Goal: Navigation & Orientation: Find specific page/section

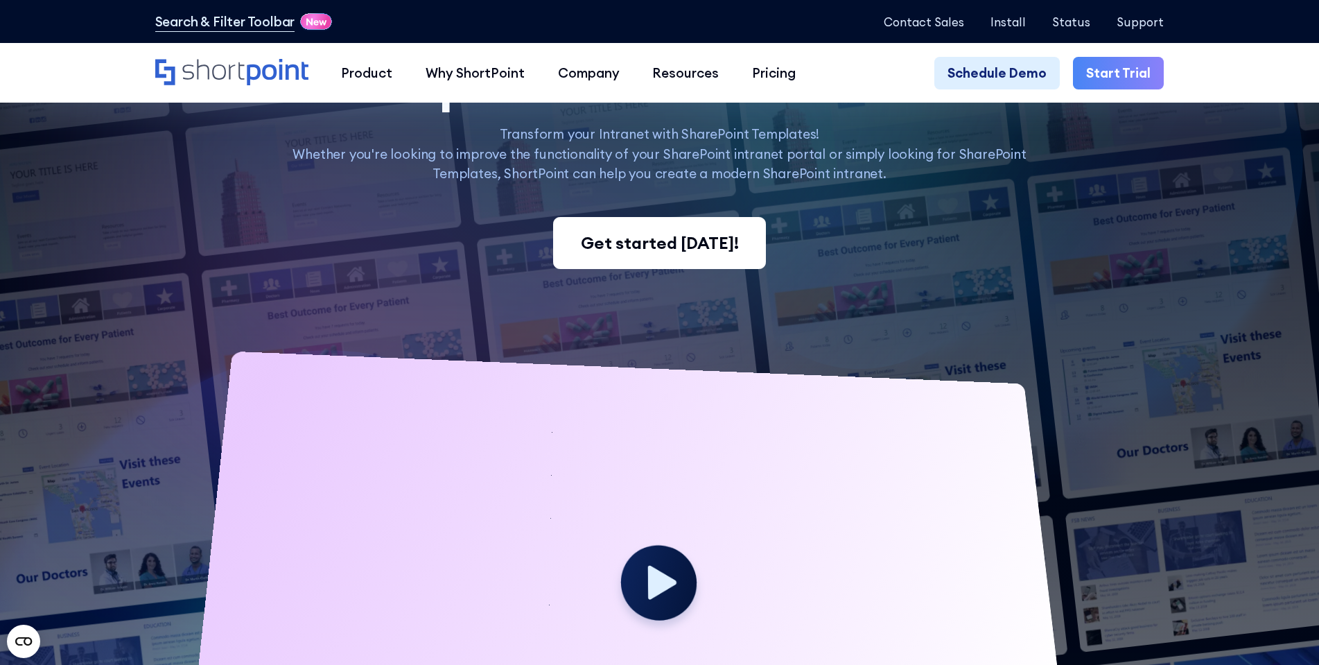
click at [308, 73] on icon "Home" at bounding box center [231, 72] width 153 height 26
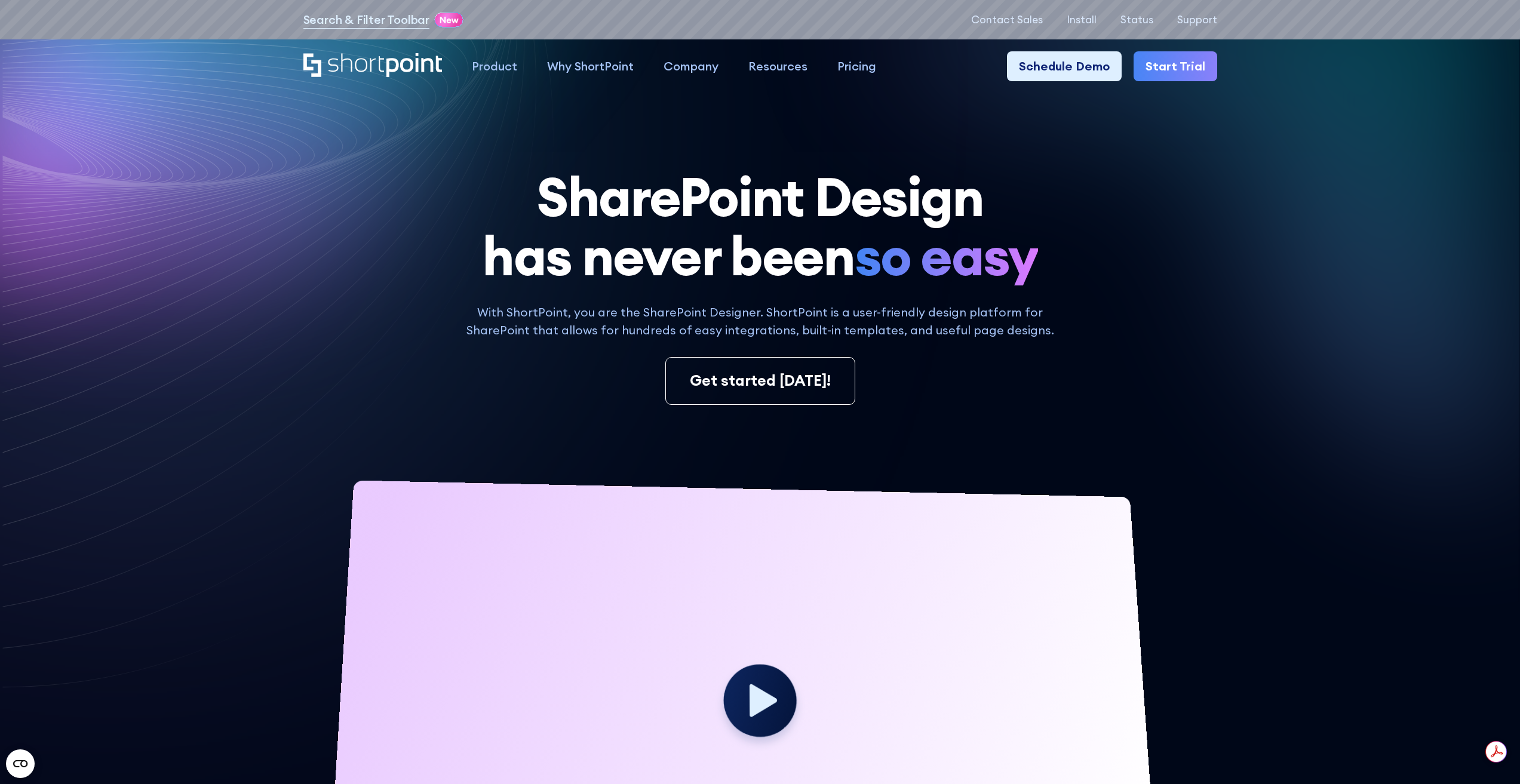
click at [409, 316] on div "With ShortPoint, you are the SharePoint Designer. ShortPoint is a user-friendly…" at bounding box center [760, 354] width 913 height 102
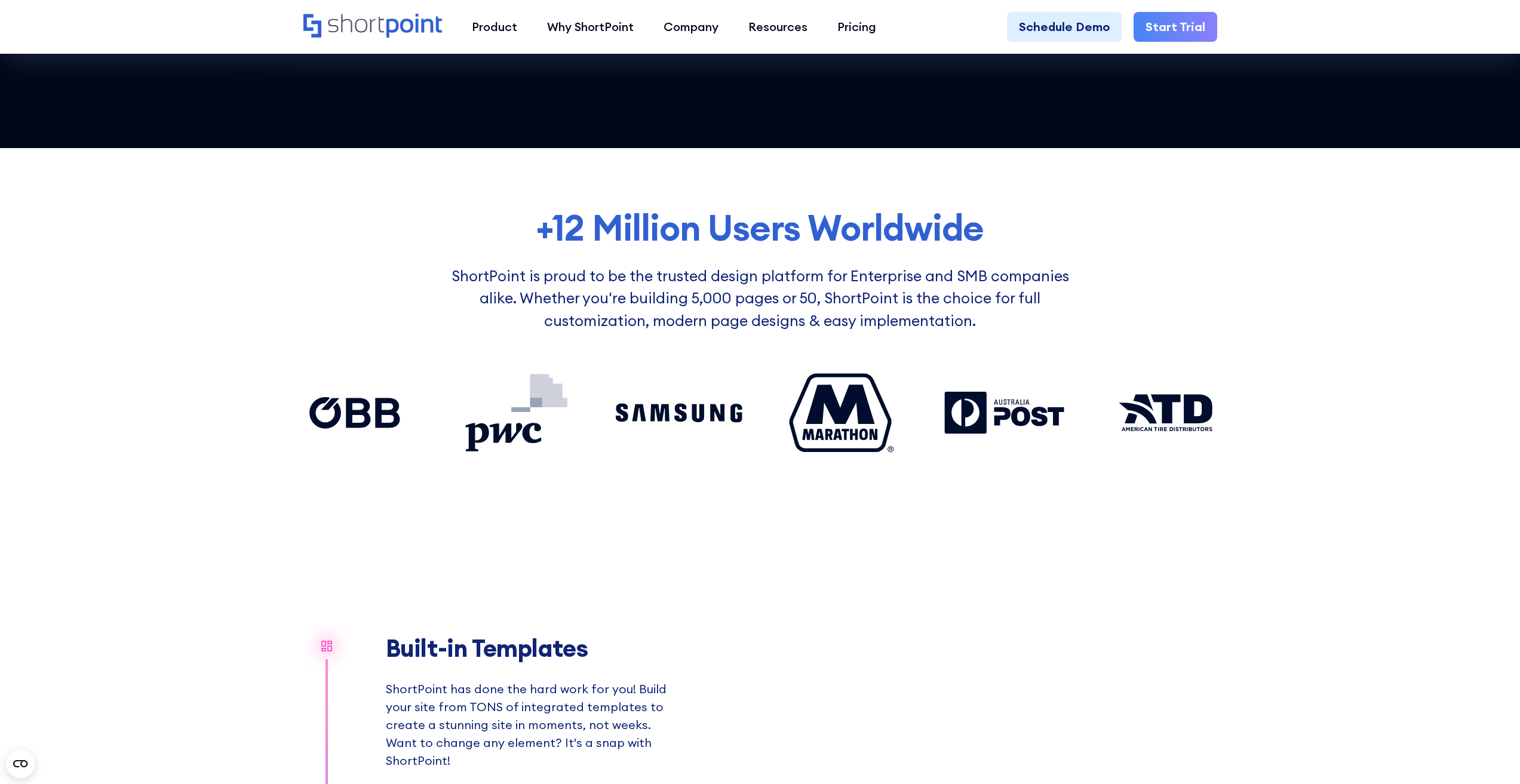
scroll to position [1314, 0]
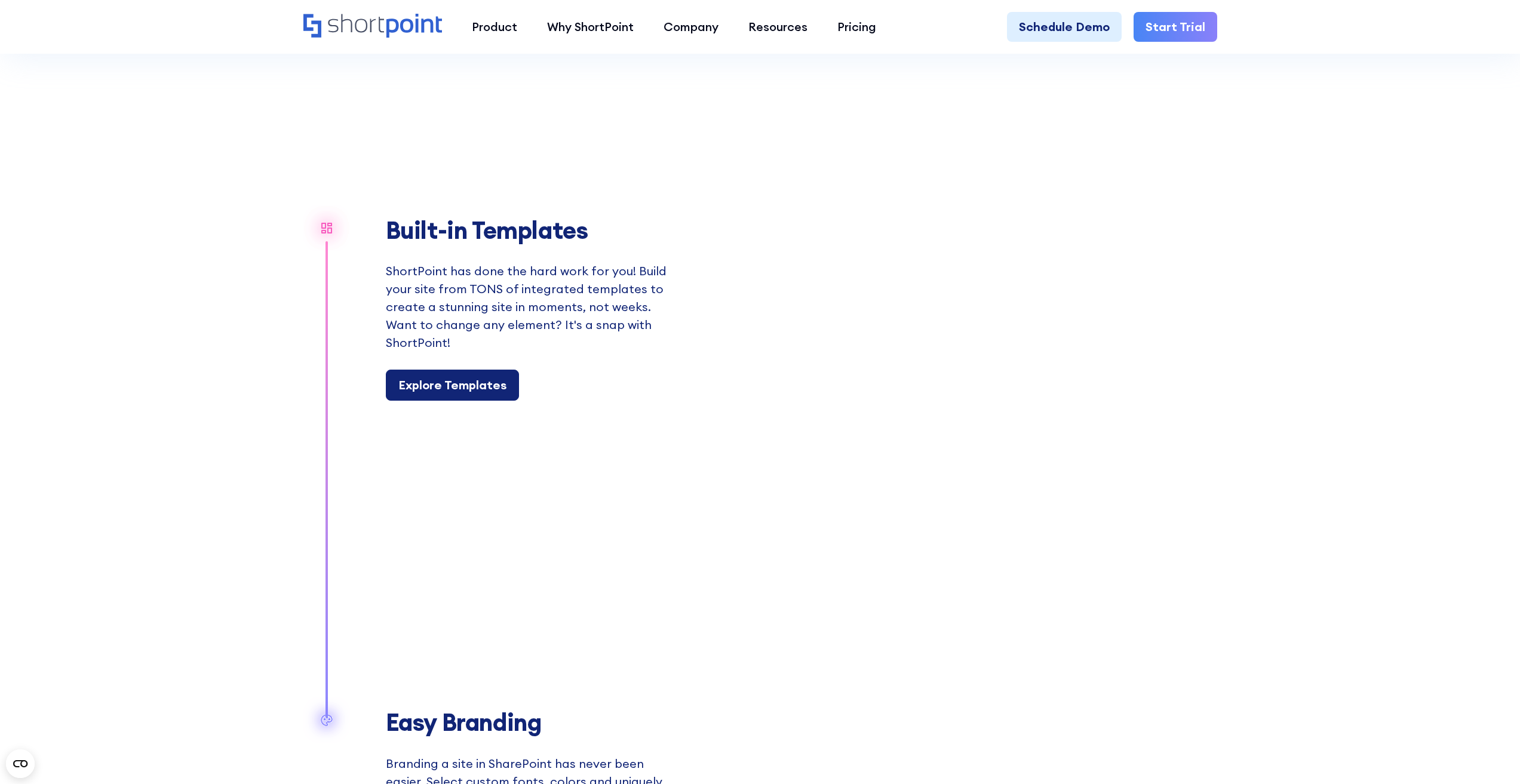
click at [495, 386] on div "Explore Templates" at bounding box center [452, 385] width 108 height 18
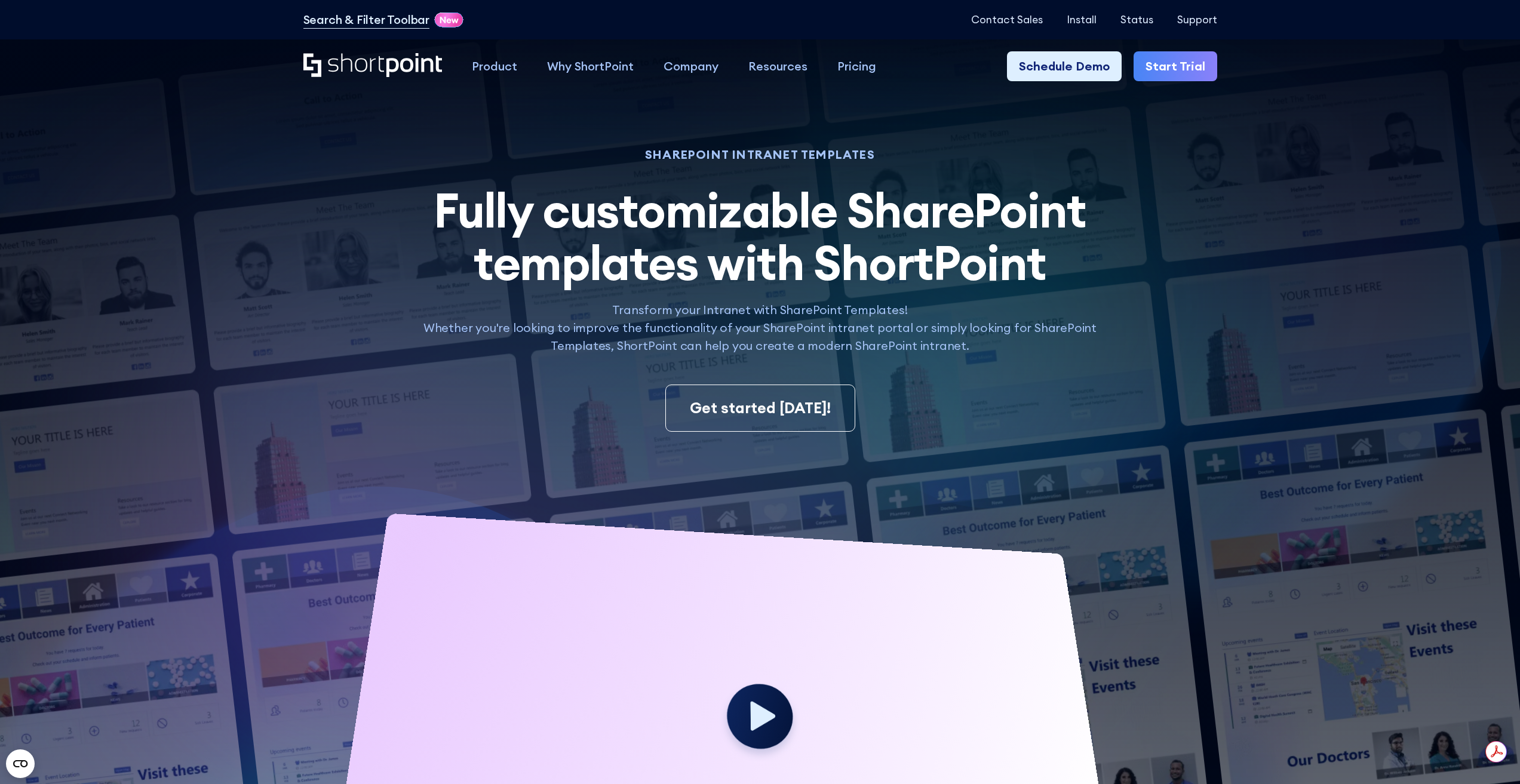
click at [281, 394] on img at bounding box center [722, 500] width 1596 height 1000
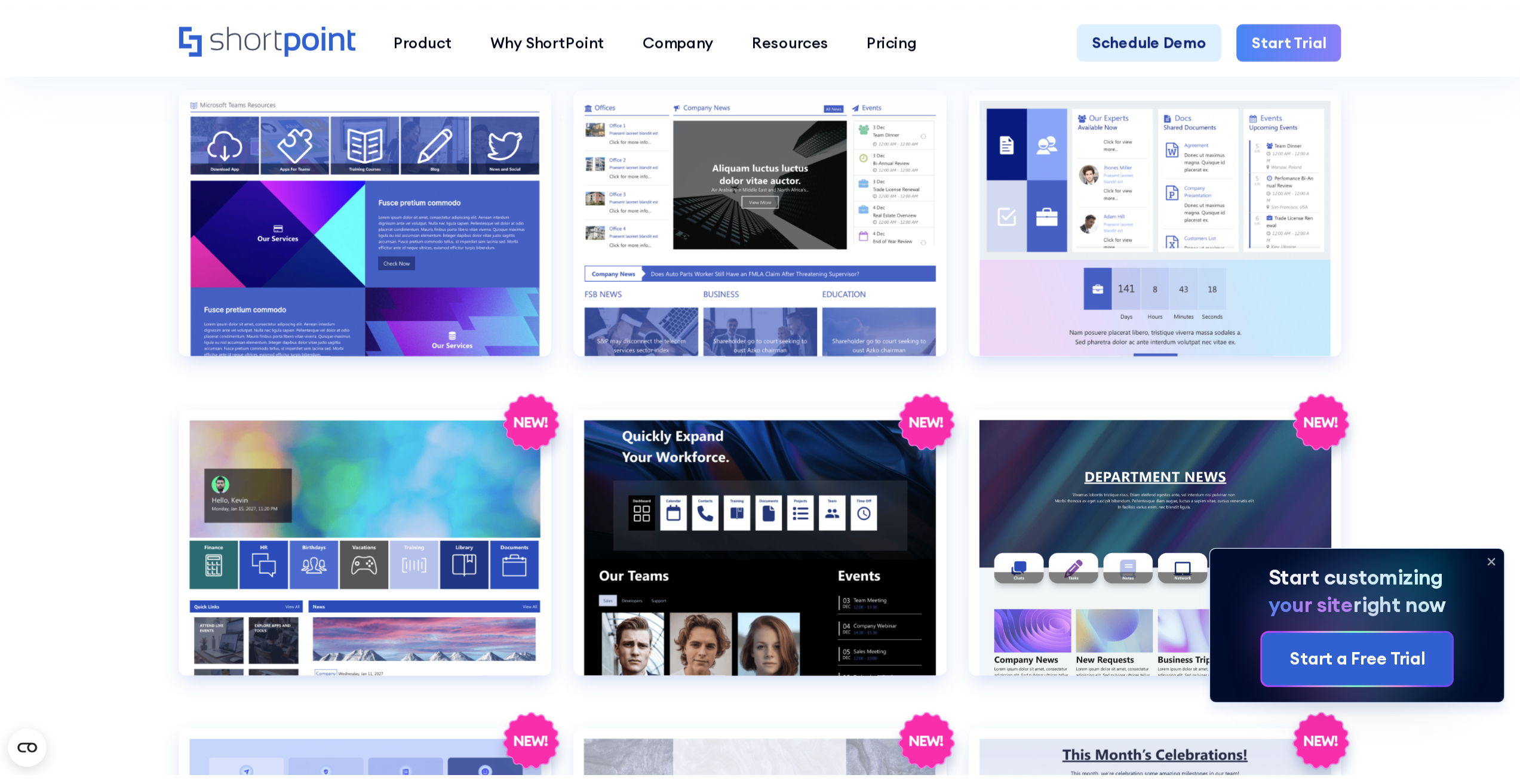
scroll to position [2030, 0]
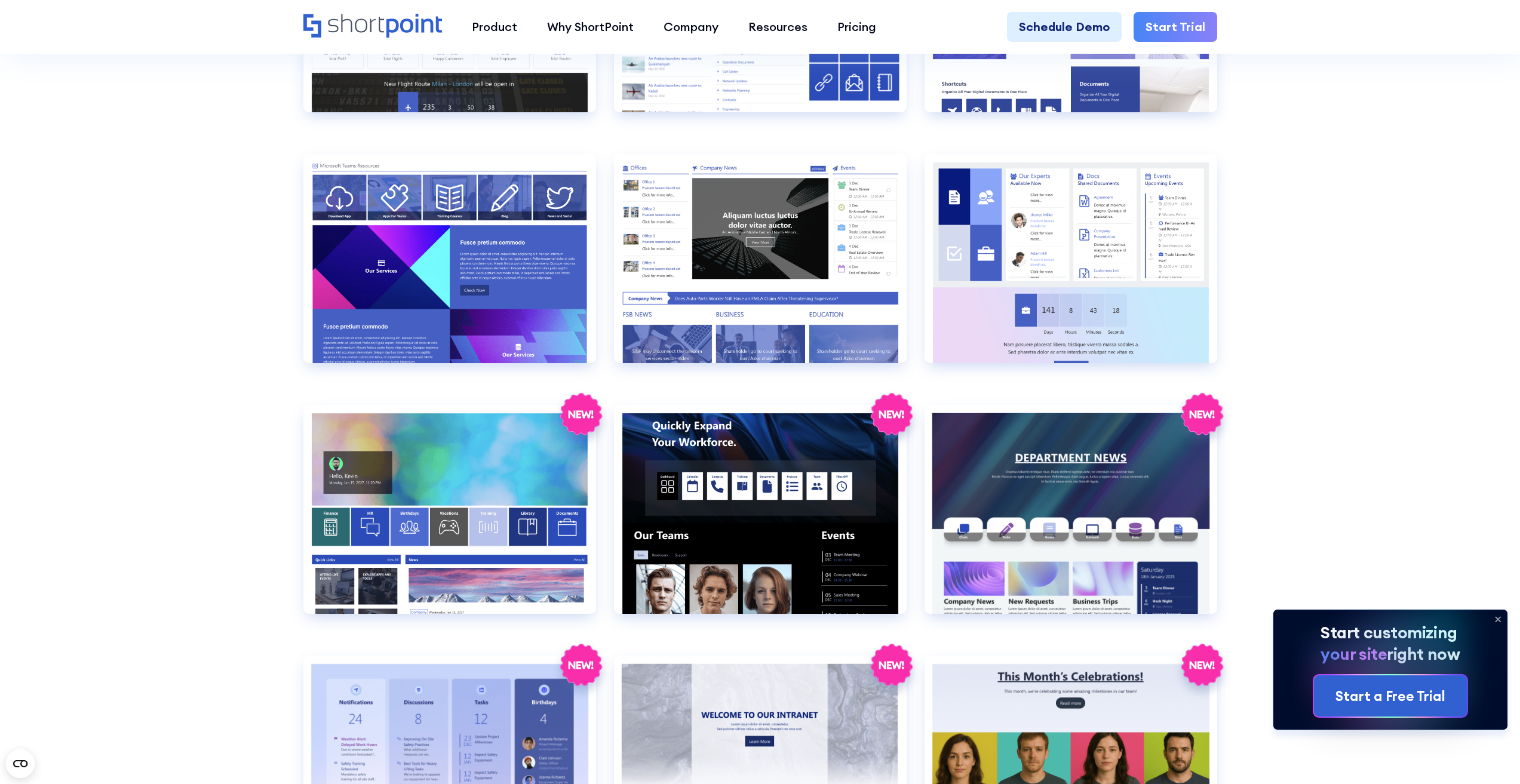
click at [1324, 246] on section "SHAREPOINT INTRANET TEMPLATES Fully customizable SharePoint templates with Shor…" at bounding box center [760, 196] width 1520 height 4393
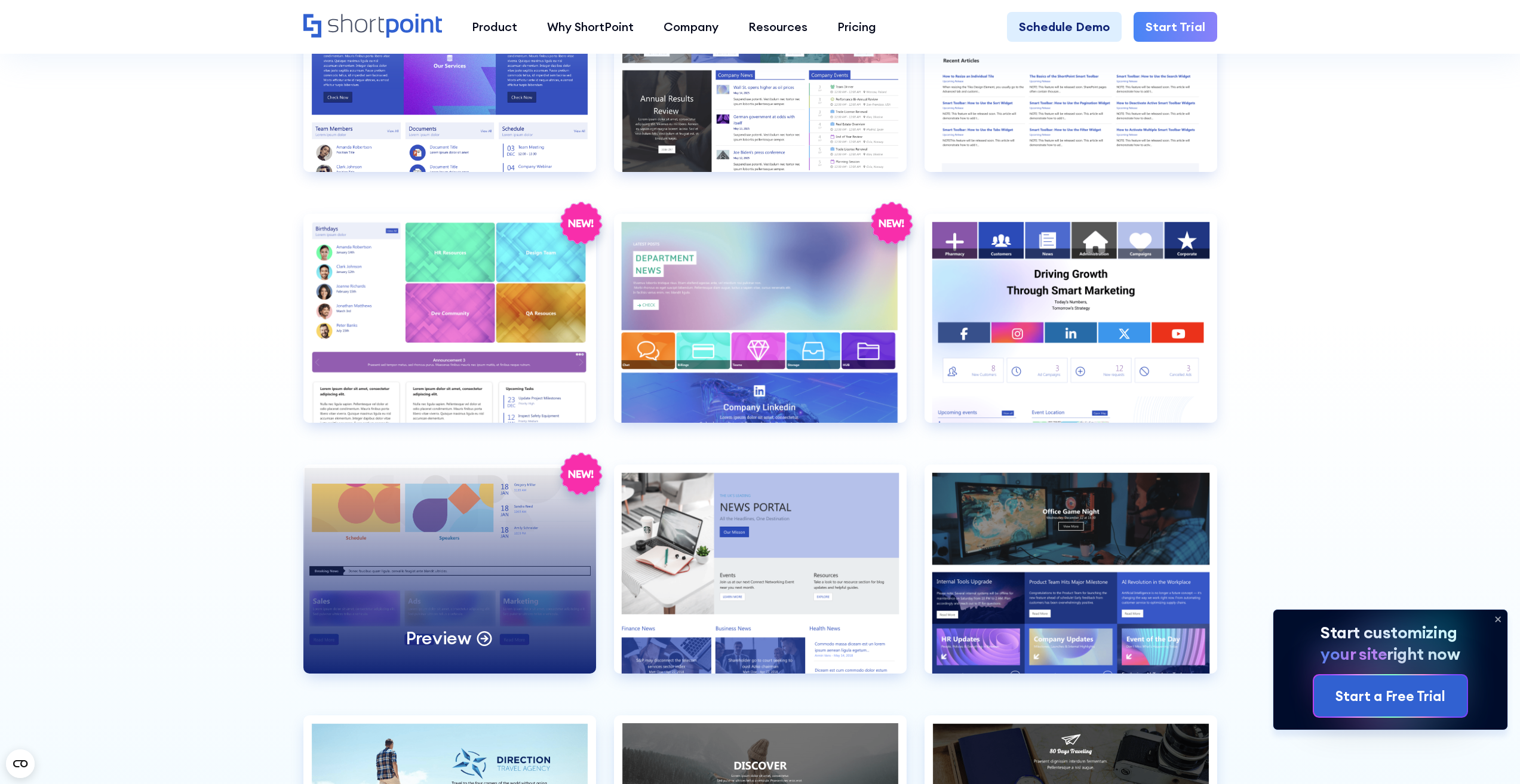
scroll to position [0, 0]
click at [526, 547] on div "Preview" at bounding box center [450, 569] width 293 height 209
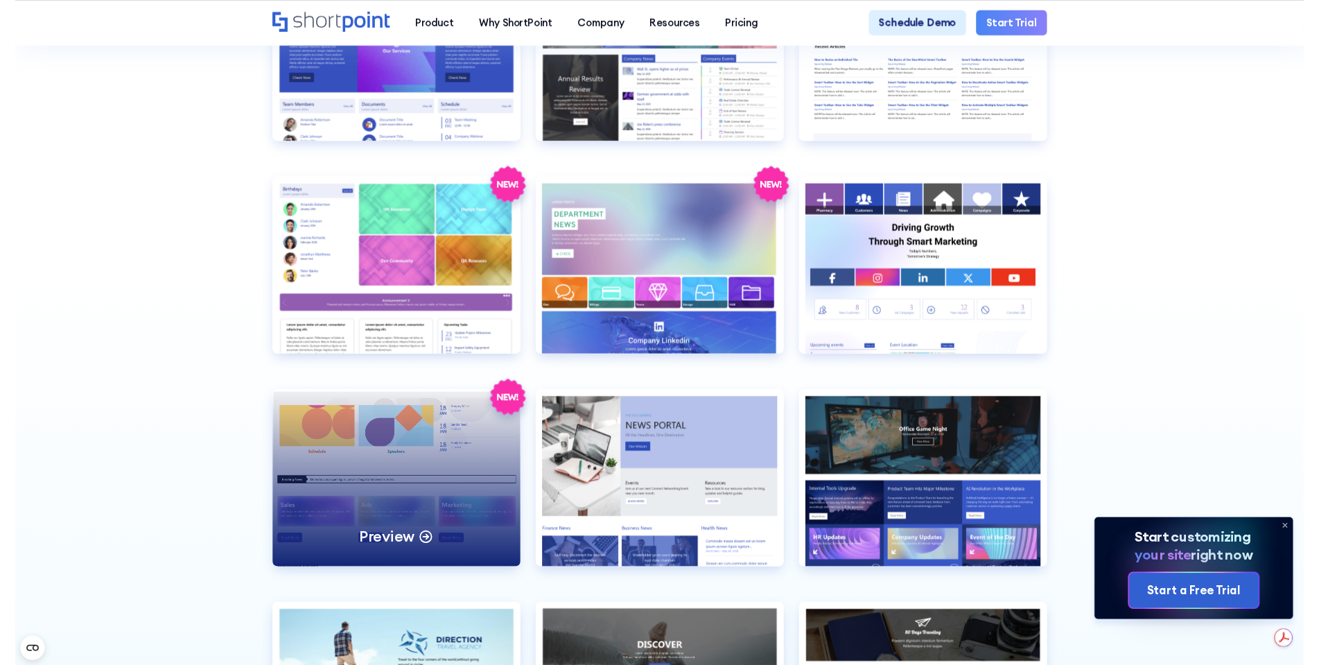
scroll to position [3735, 0]
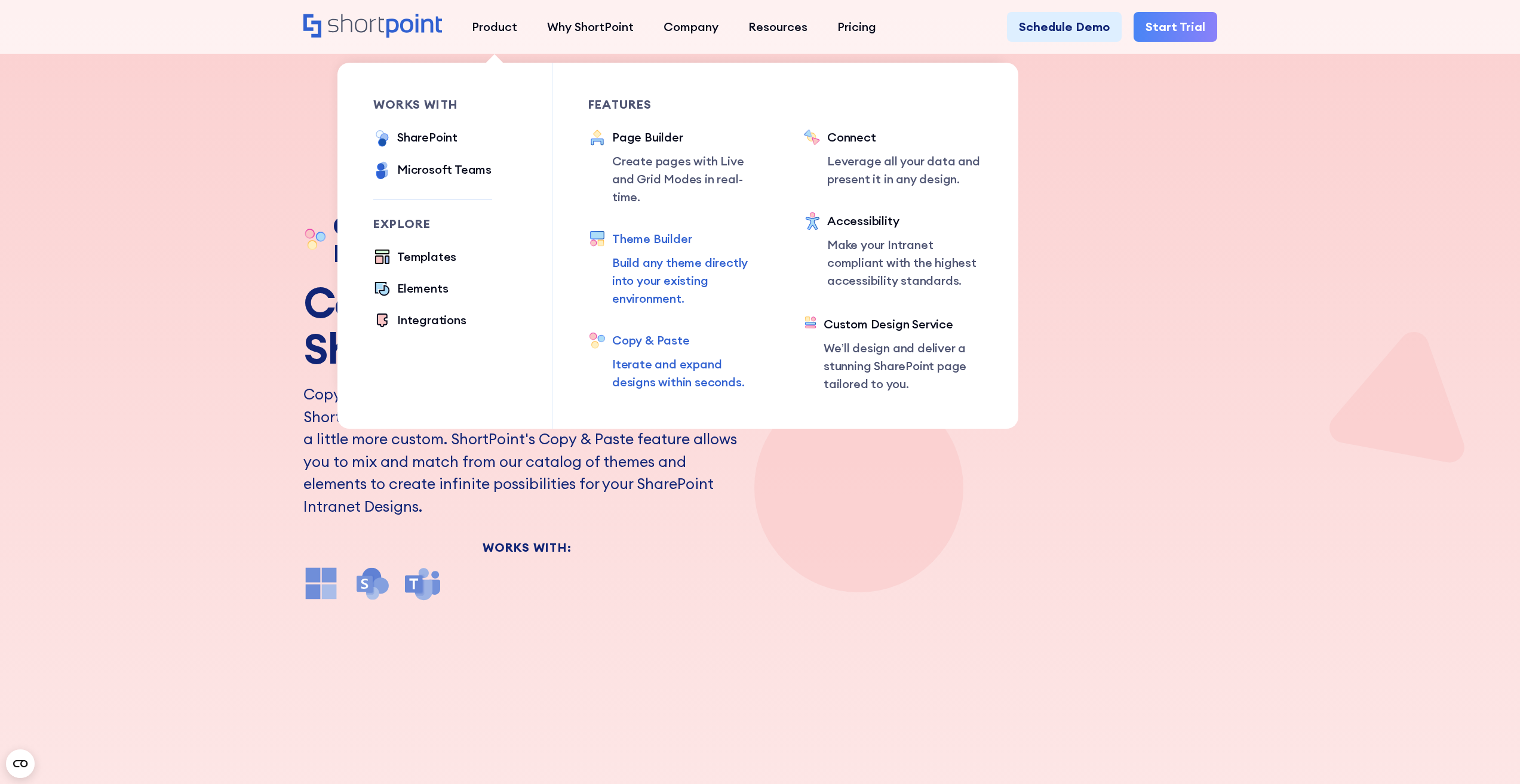
click at [657, 230] on div "Theme Builder" at bounding box center [689, 239] width 155 height 18
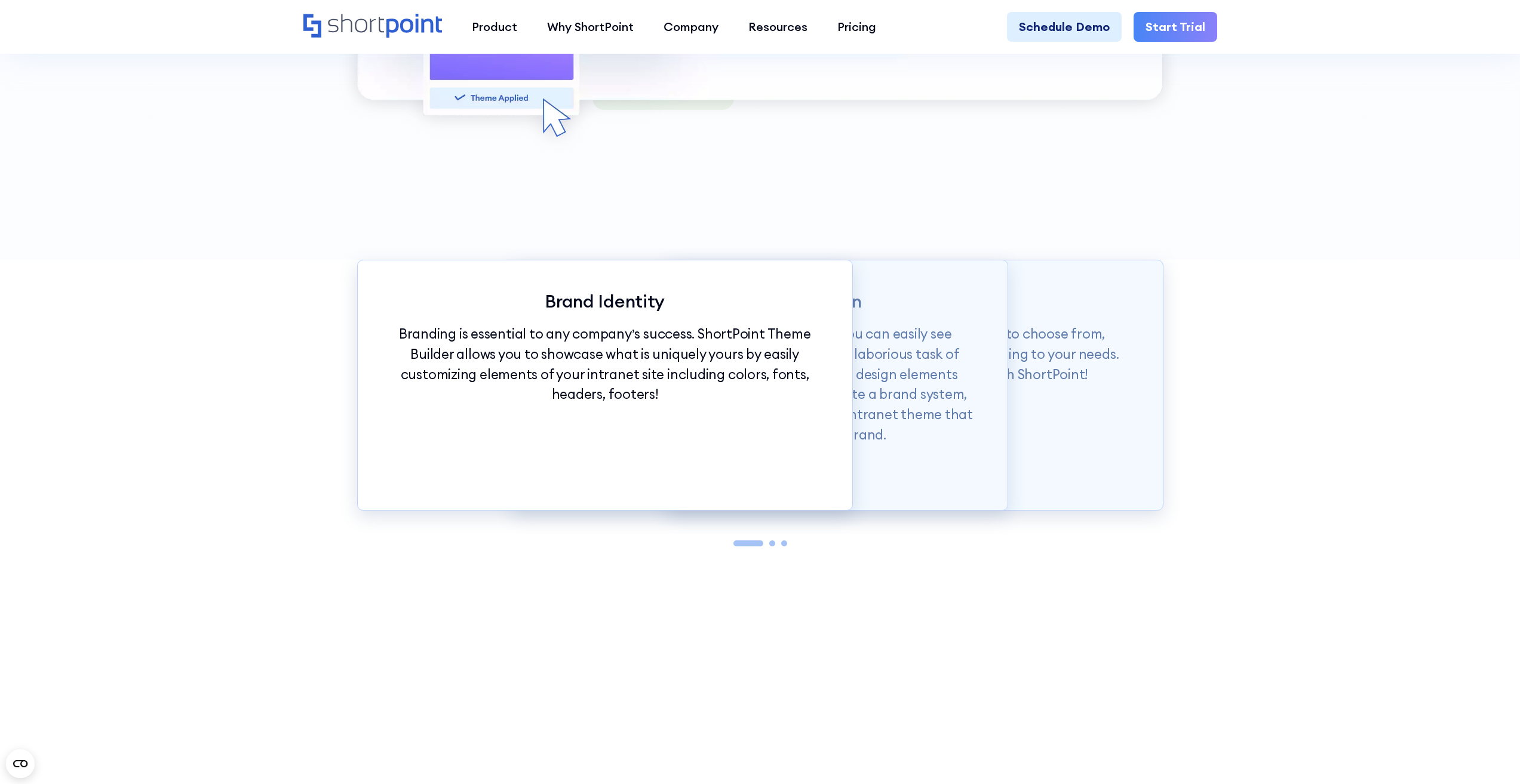
scroll to position [1910, 0]
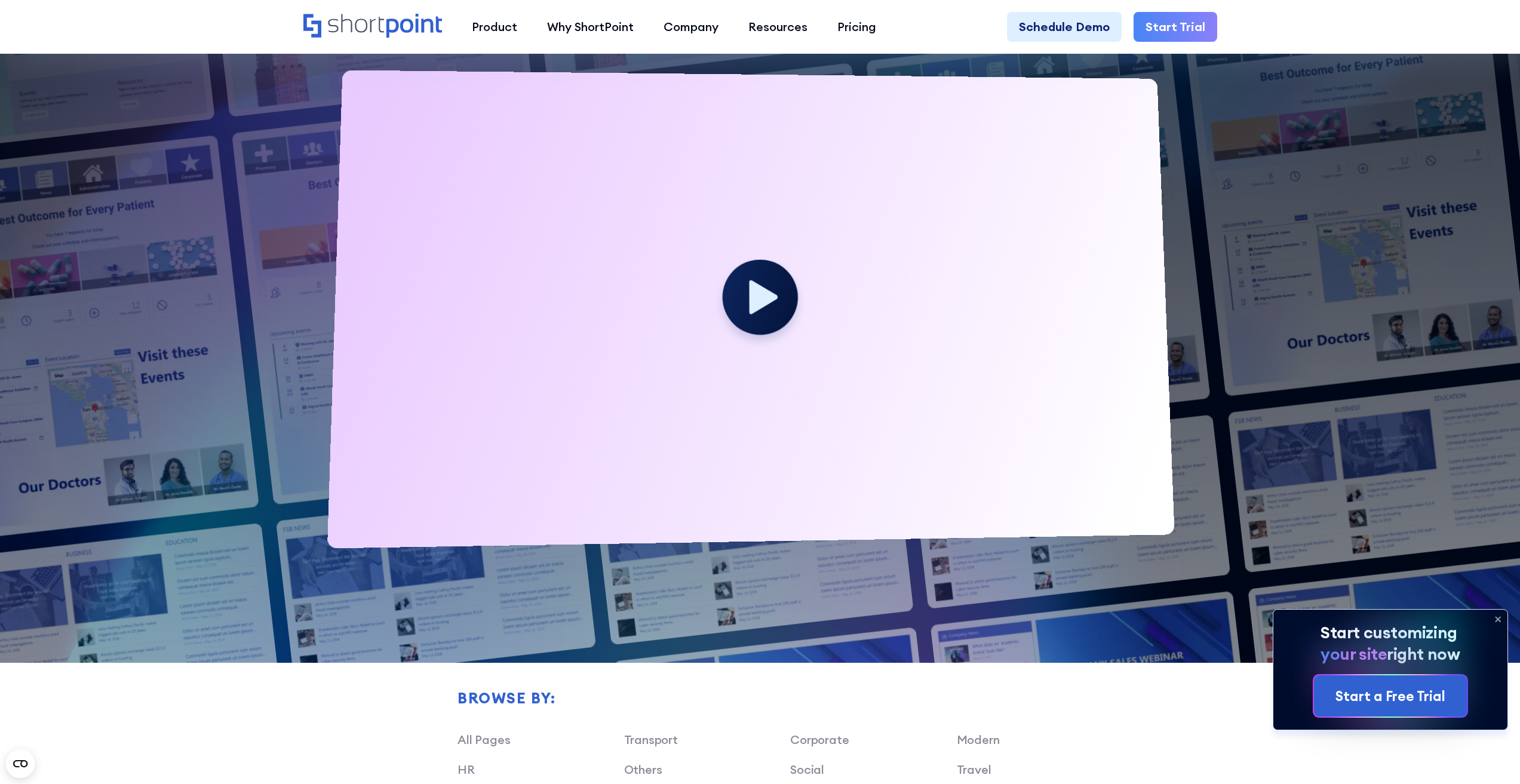
scroll to position [120, 0]
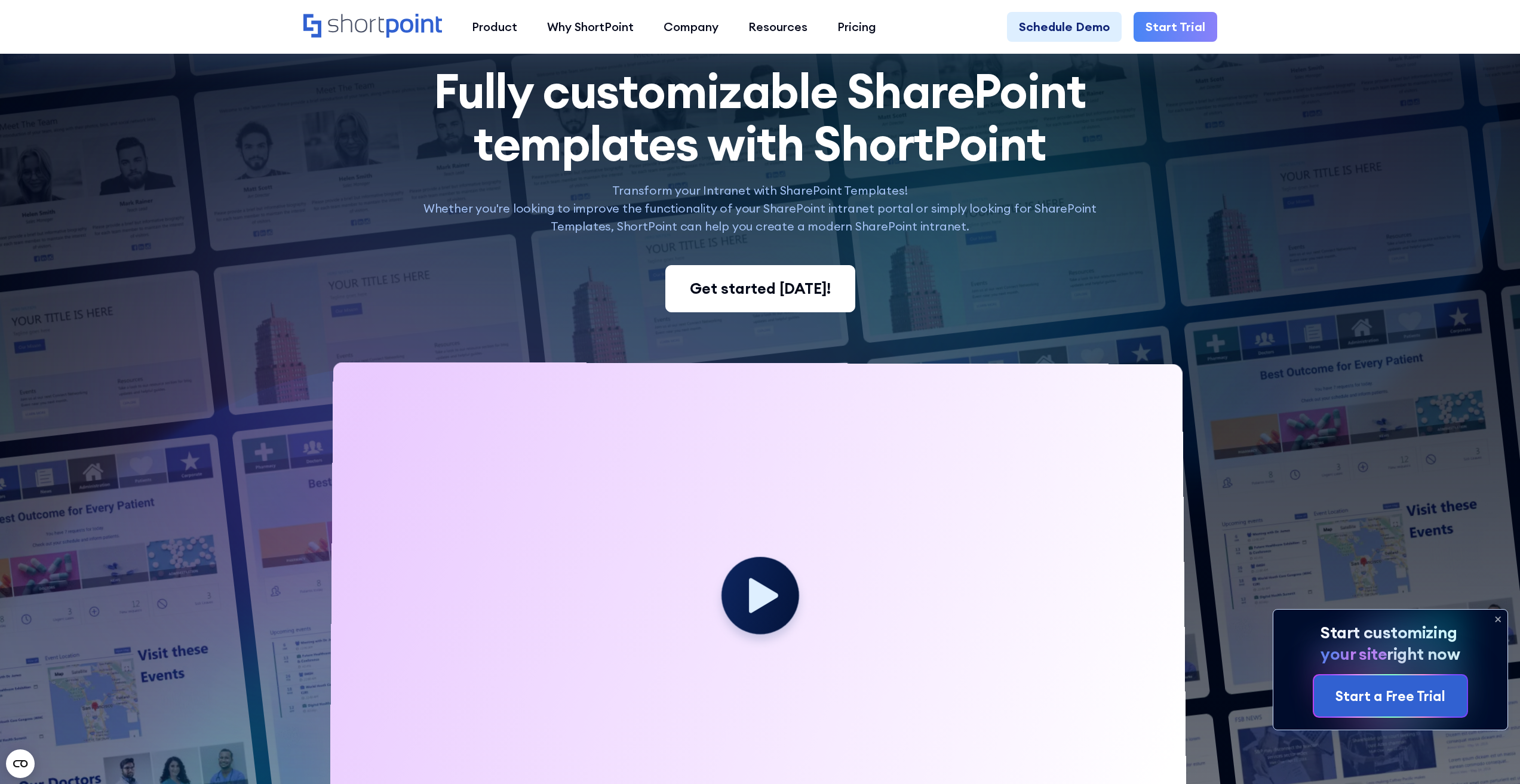
click at [738, 293] on div "Get started today!" at bounding box center [760, 289] width 141 height 22
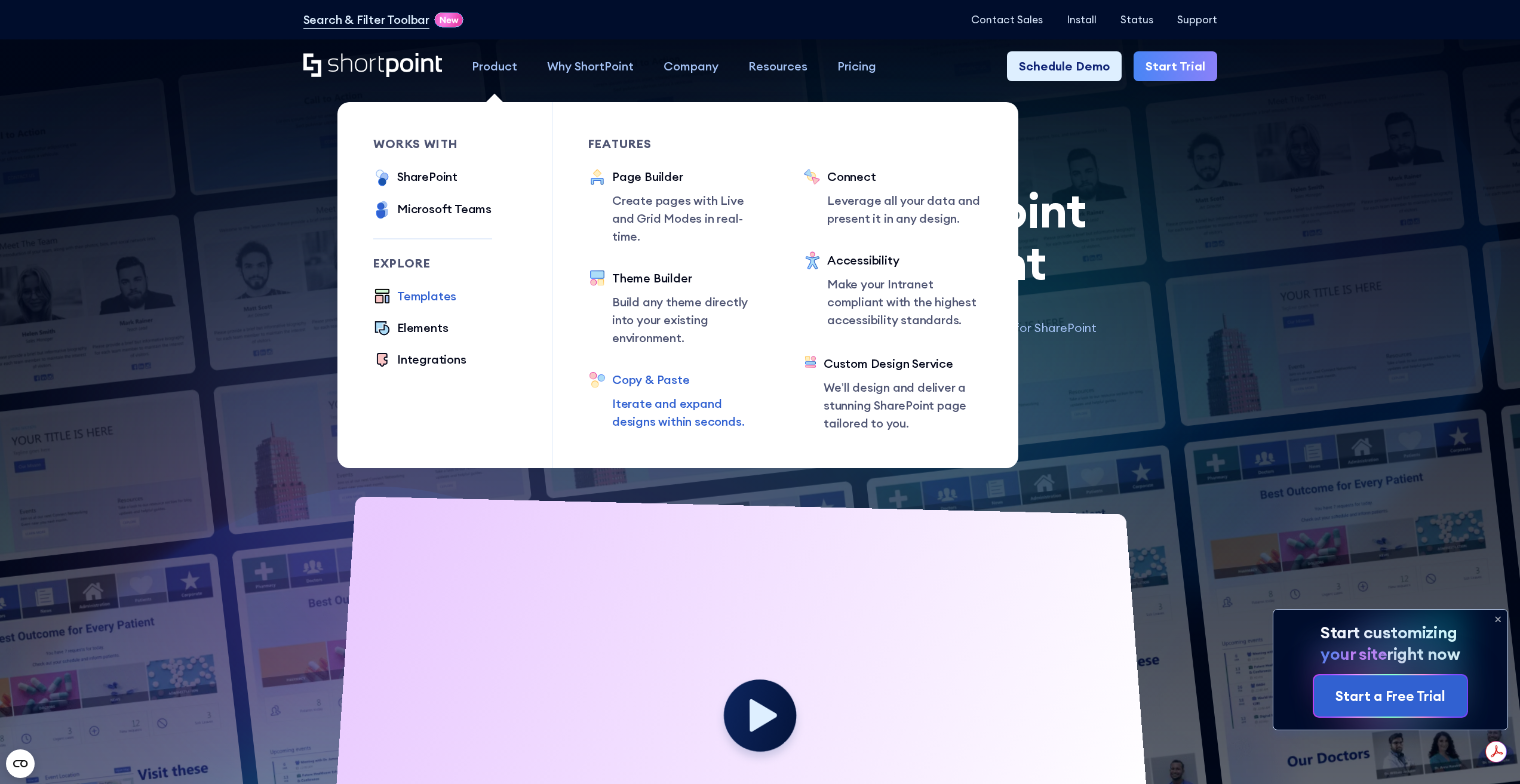
click at [646, 370] on div "Copy & Paste" at bounding box center [689, 379] width 155 height 18
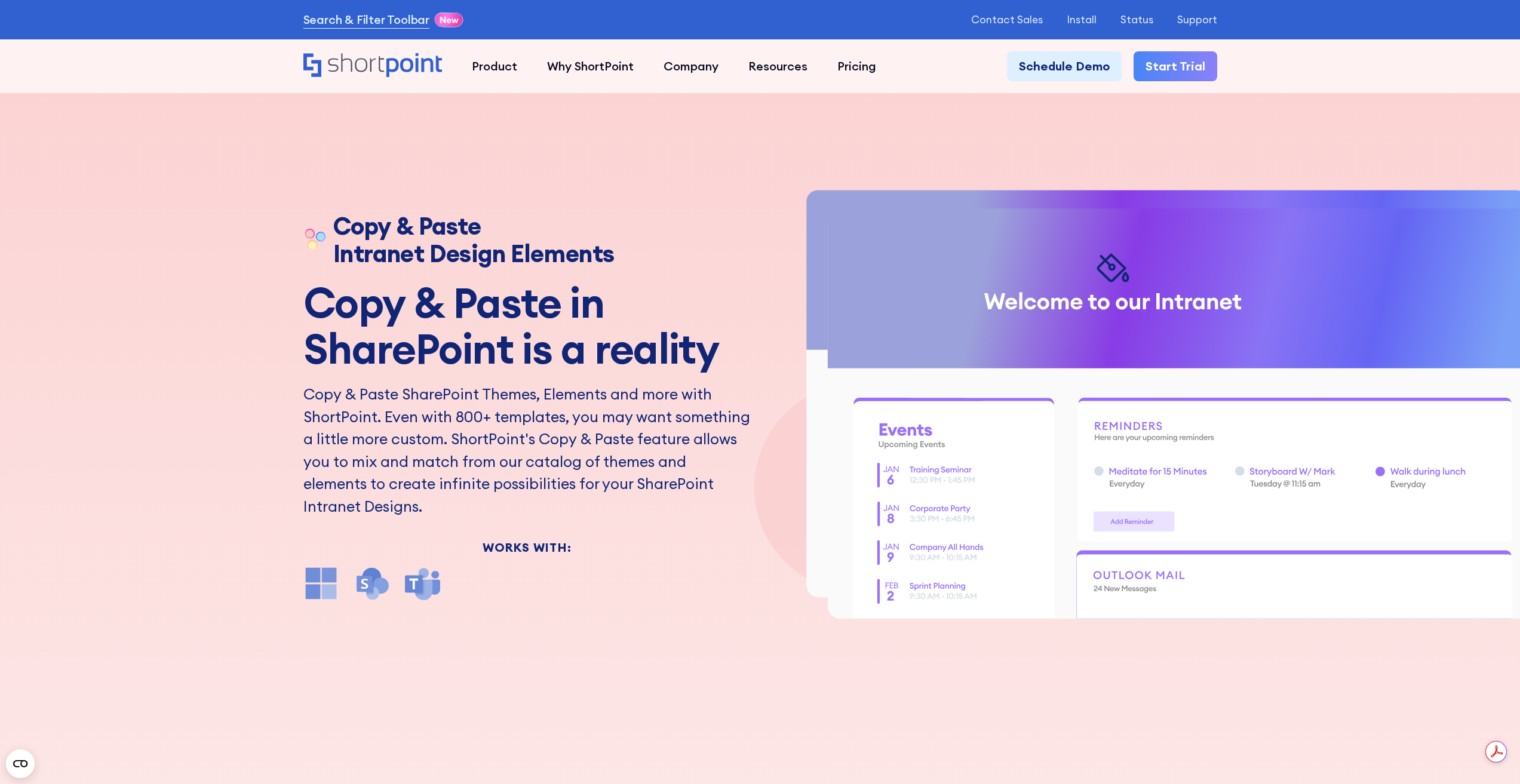
click at [609, 495] on p "Copy & Paste SharePoint Themes, Elements and more with ShortPoint. Even with 80…" at bounding box center [527, 451] width 448 height 134
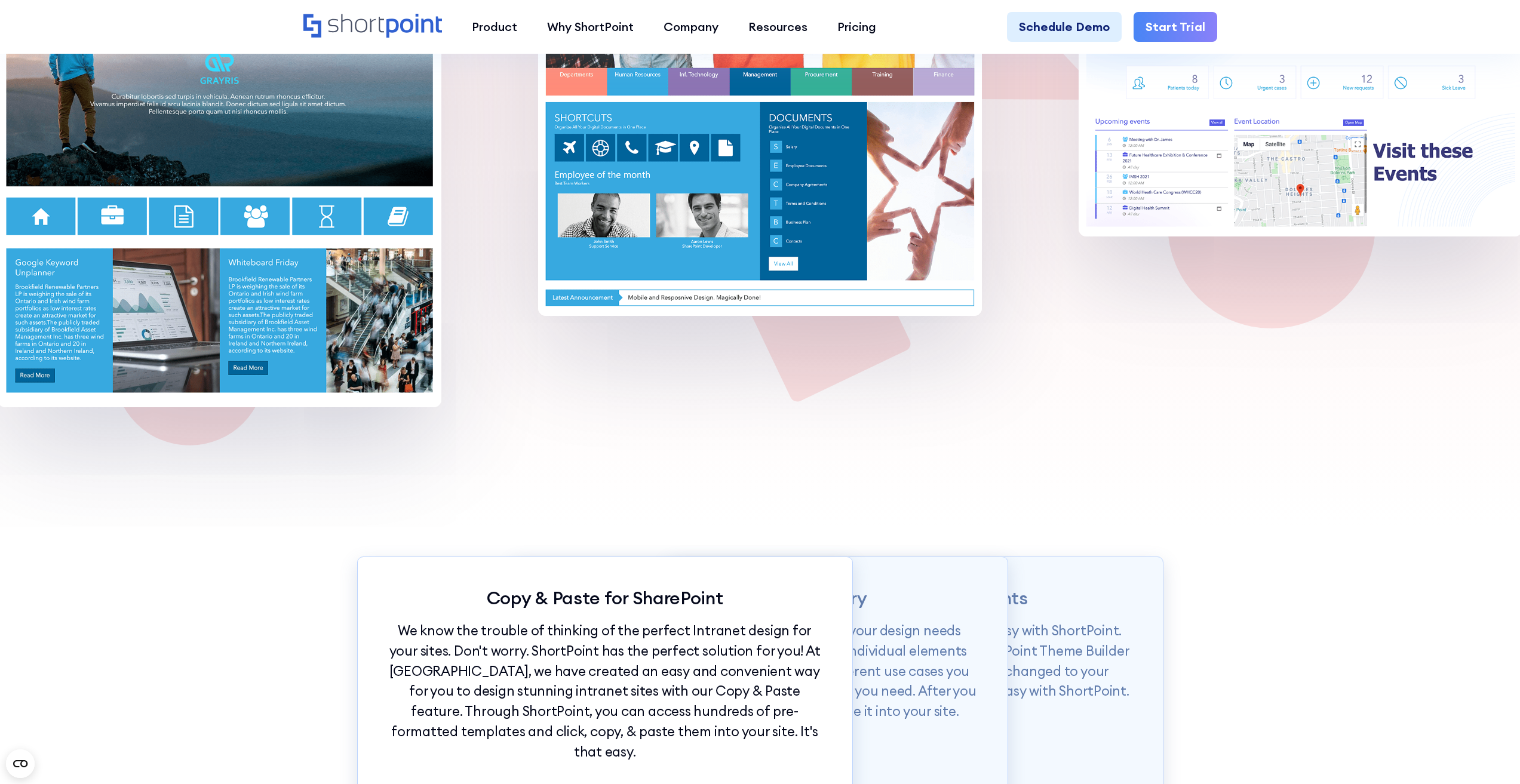
scroll to position [1552, 0]
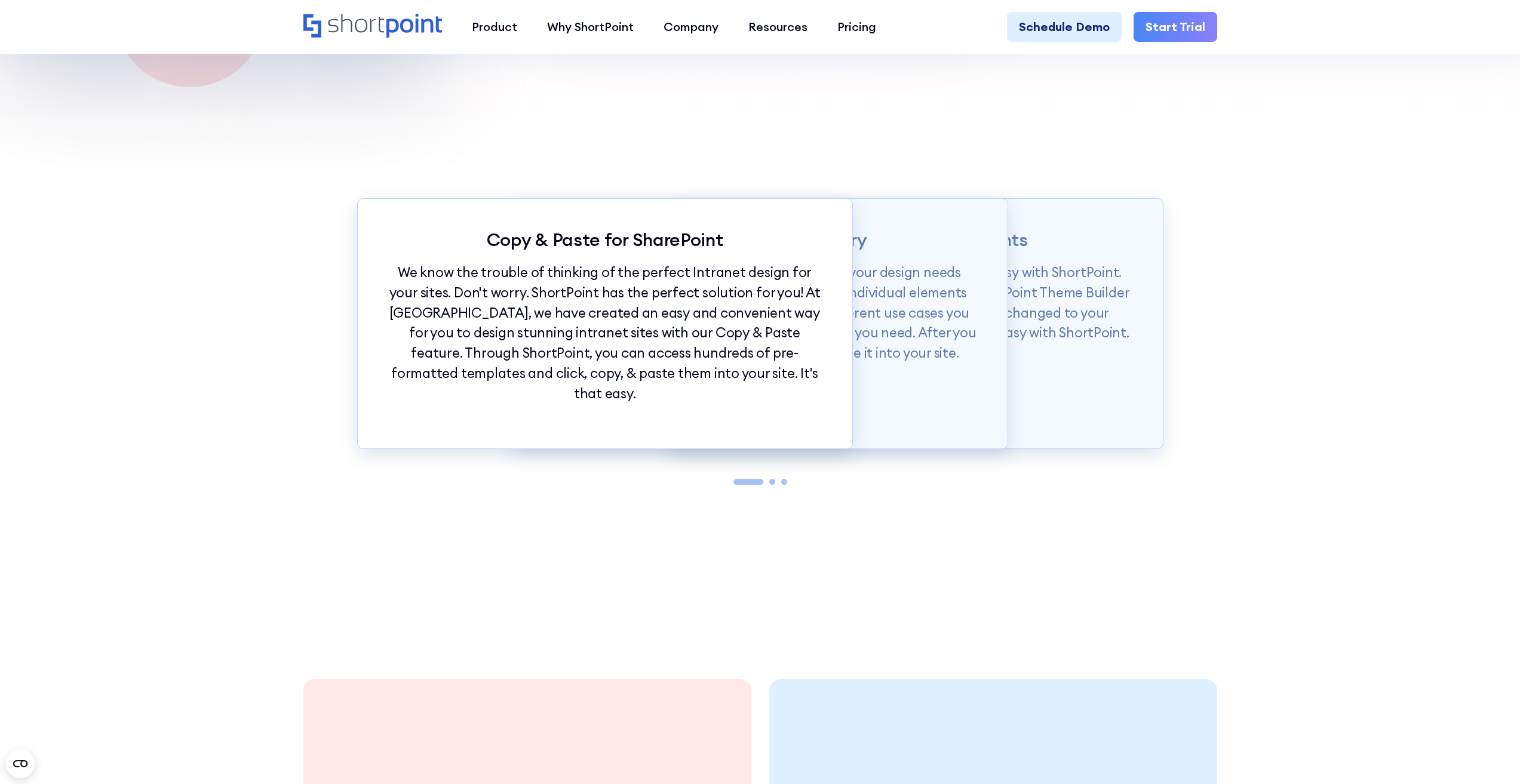
click at [705, 306] on p "We know the trouble of thinking of the perfect Intranet design for your sites. …" at bounding box center [605, 333] width 434 height 141
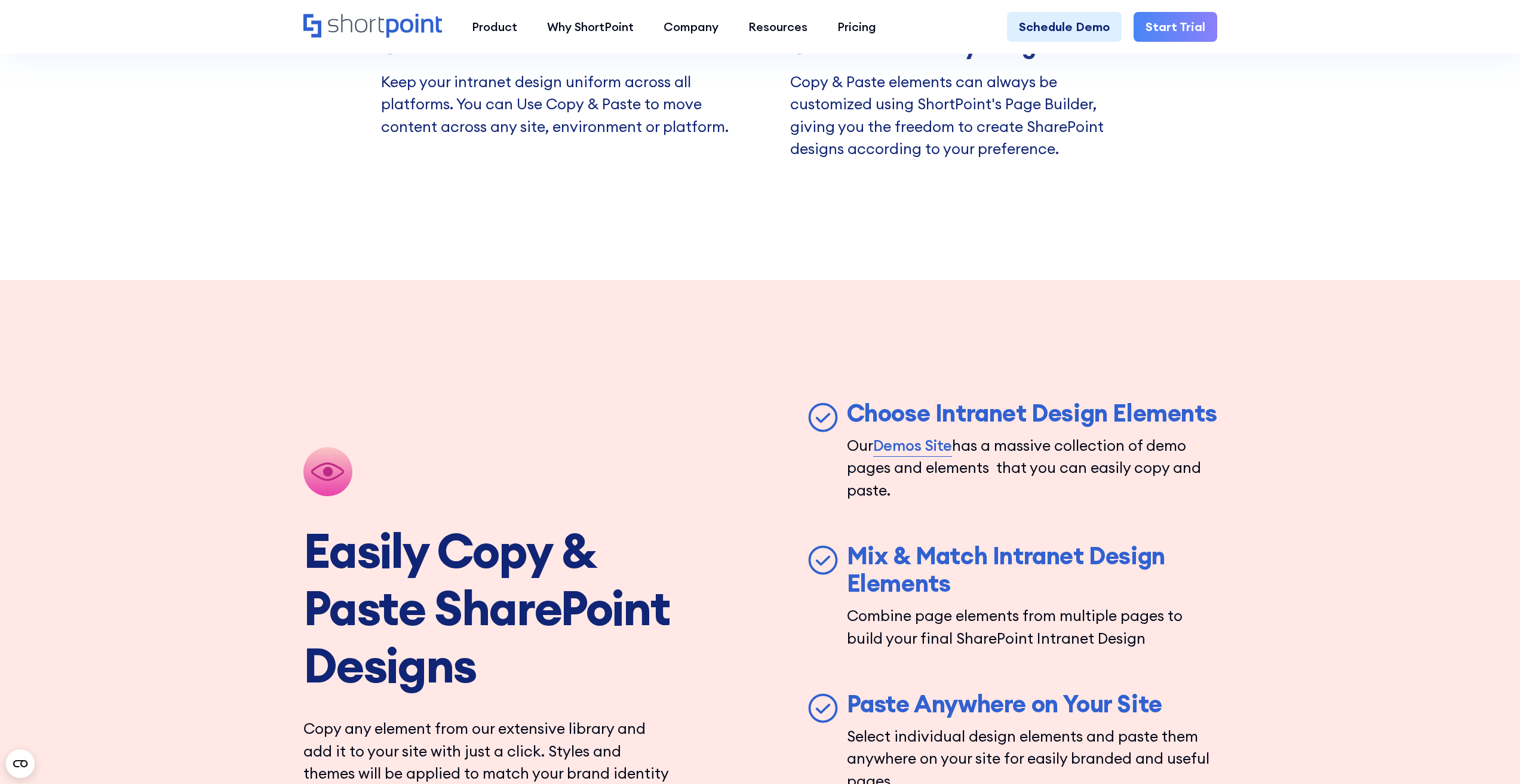
scroll to position [3642, 0]
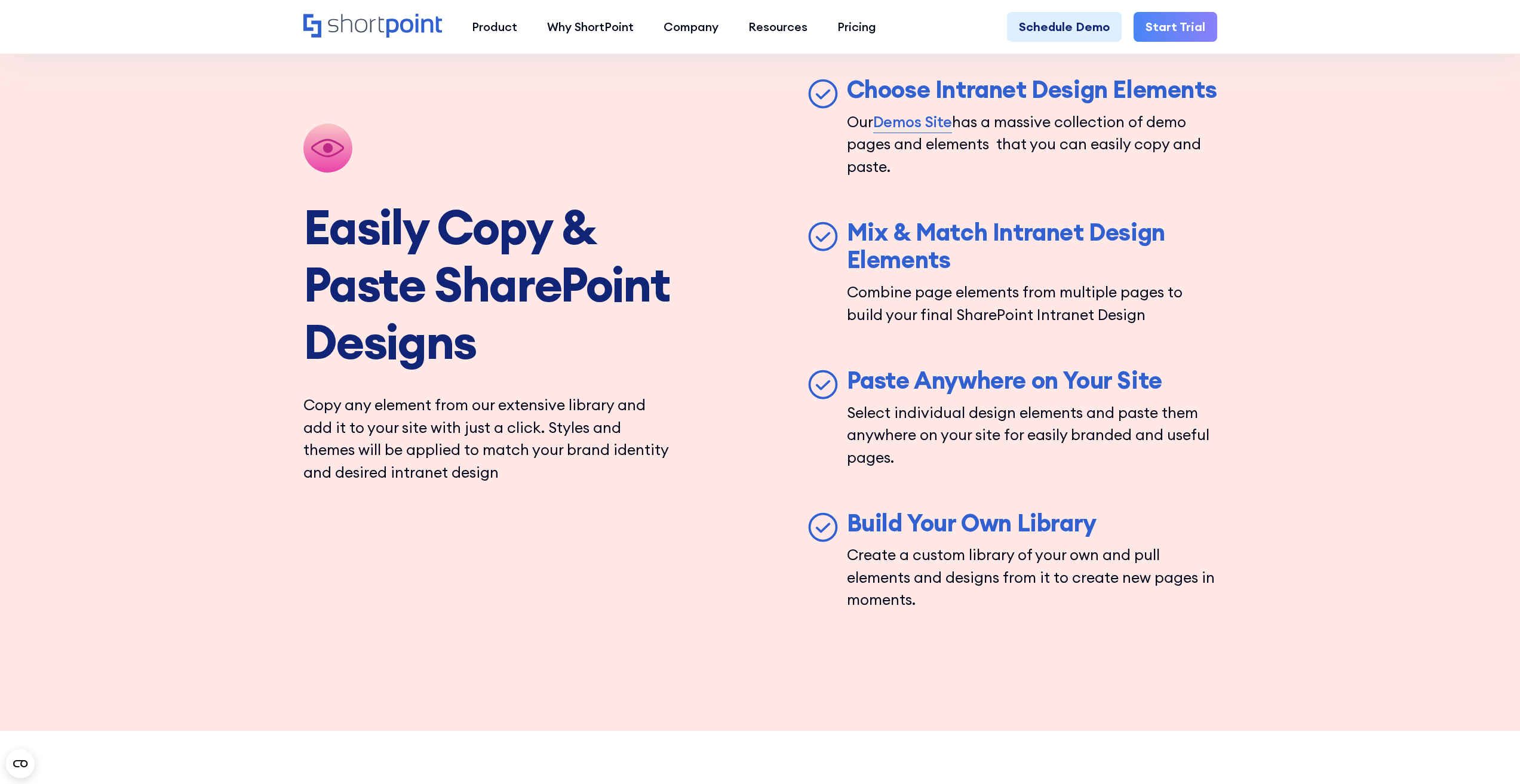
click at [907, 134] on link "Demos Site" at bounding box center [913, 122] width 79 height 22
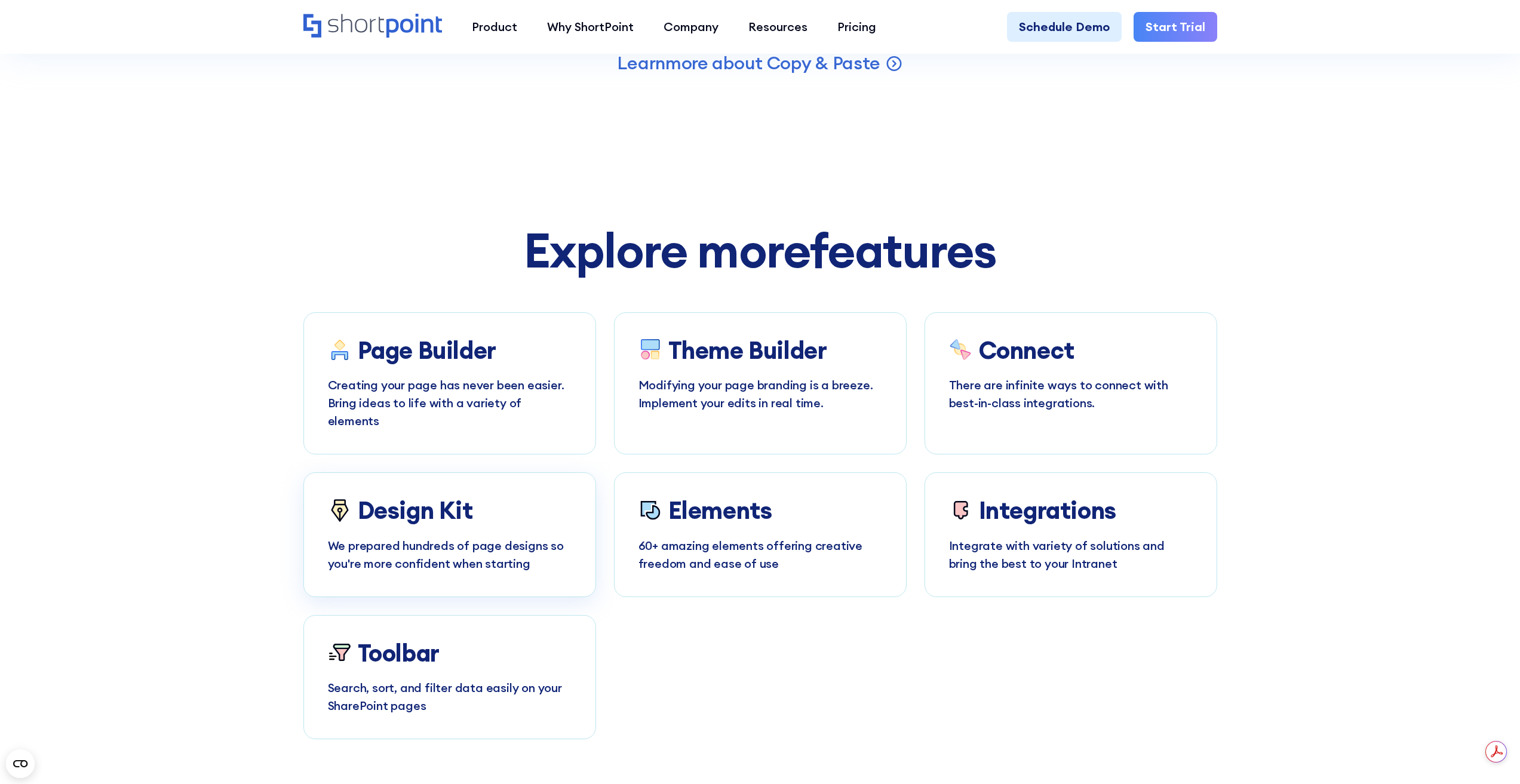
scroll to position [0, 0]
click at [433, 524] on h3 "Design Kit" at bounding box center [415, 511] width 115 height 28
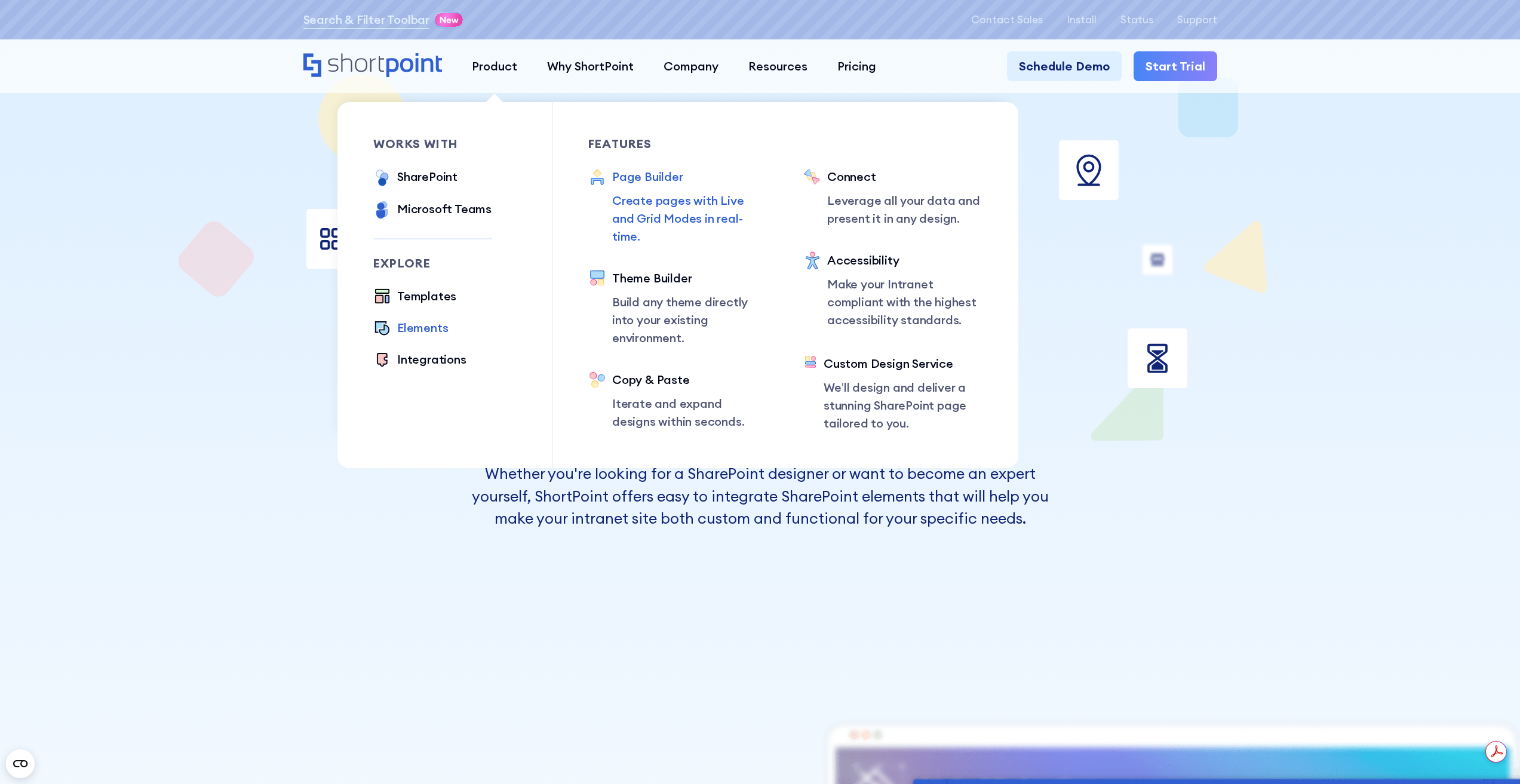
click at [656, 177] on div "Page Builder" at bounding box center [689, 177] width 155 height 18
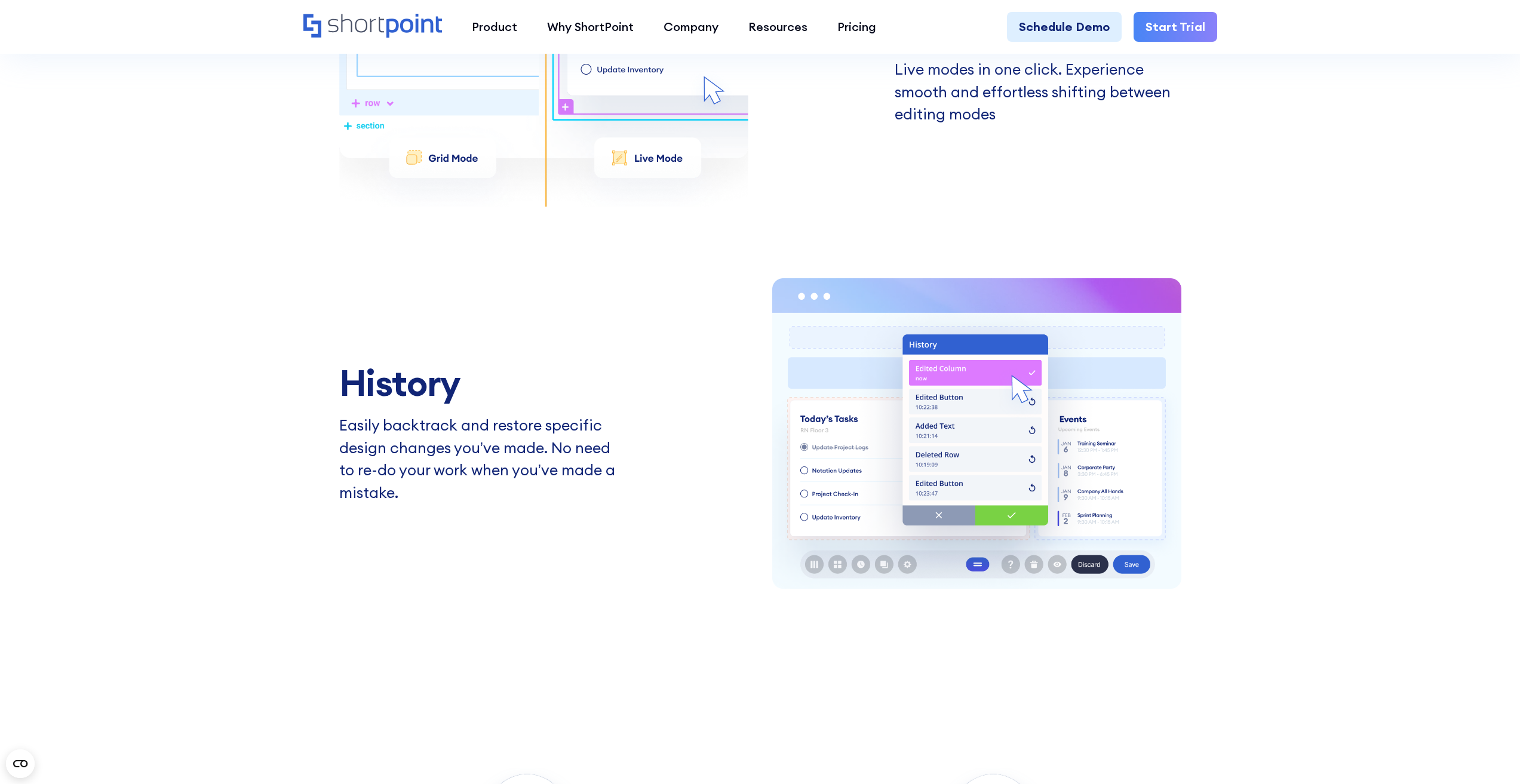
scroll to position [2865, 0]
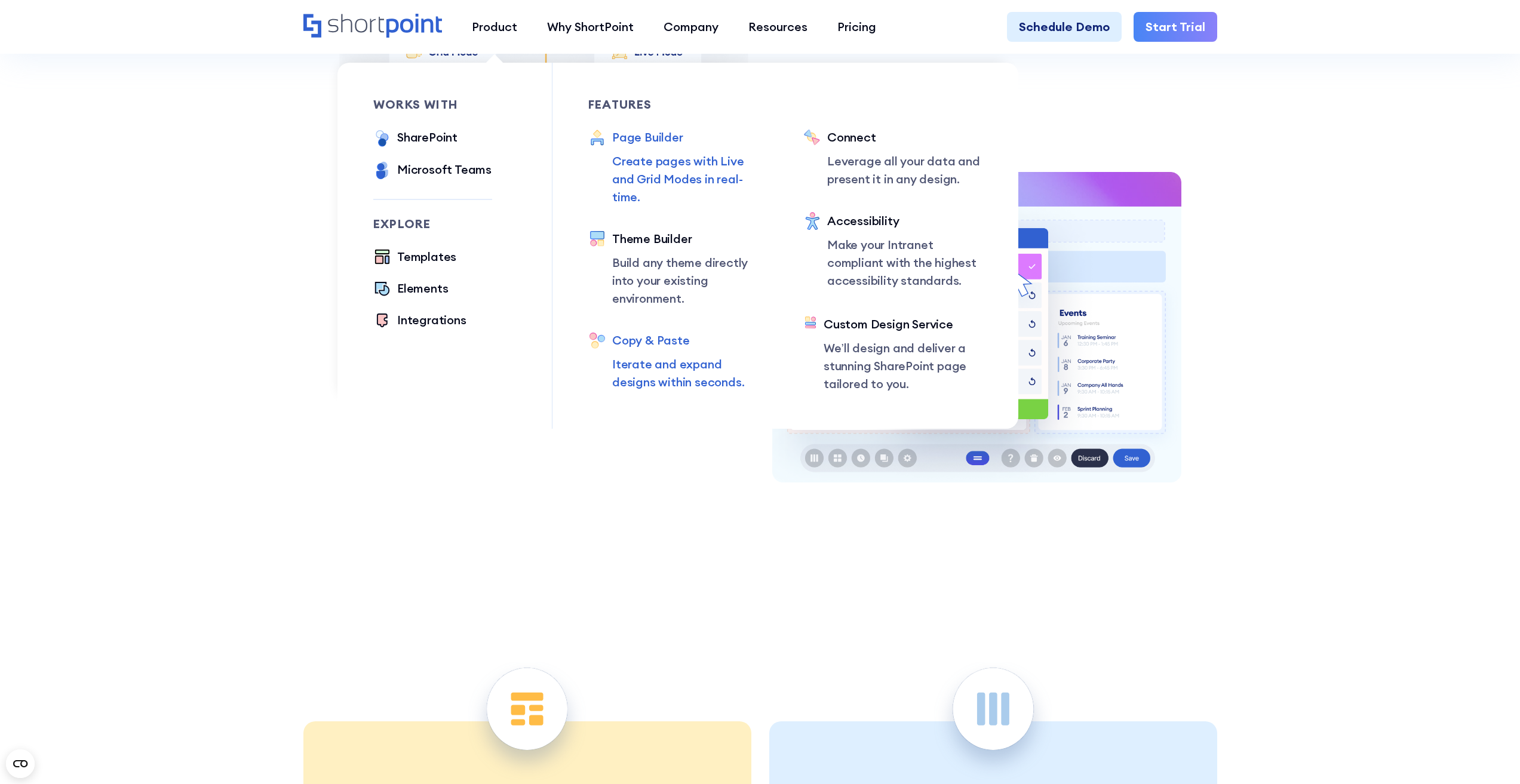
click at [648, 355] on p "Iterate and expand designs within seconds." at bounding box center [689, 373] width 155 height 36
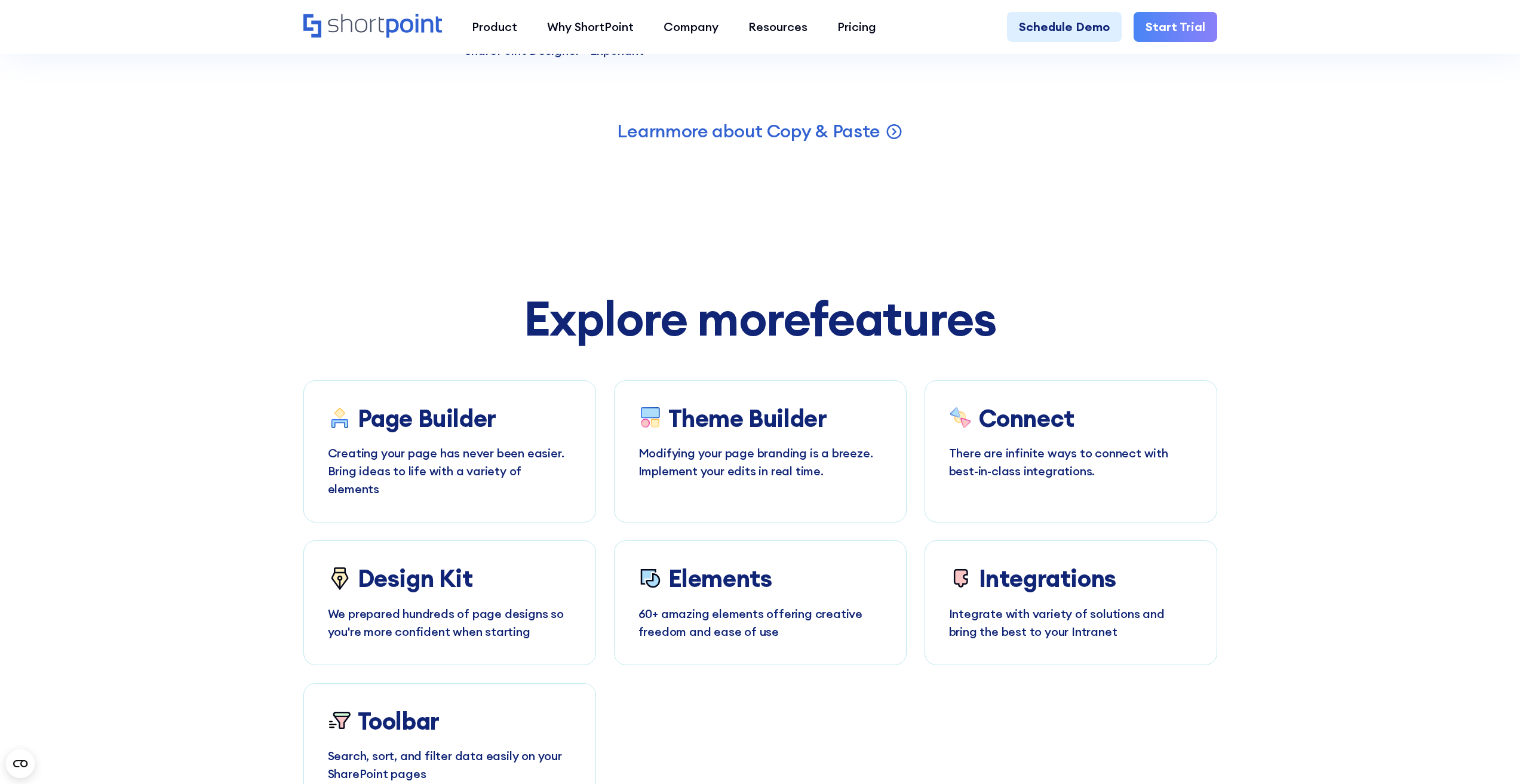
scroll to position [4830, 0]
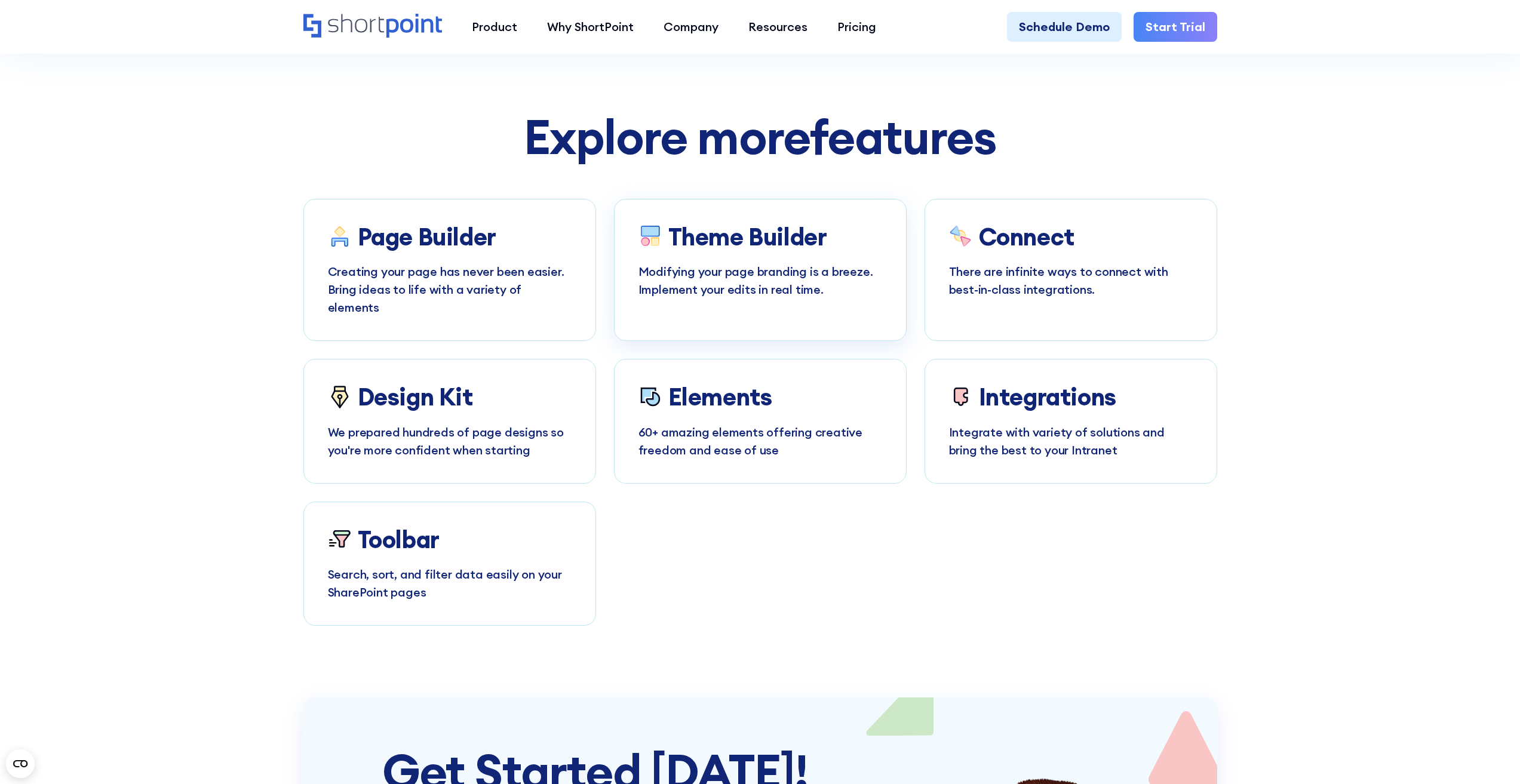
click at [794, 284] on div "Theme Builder Modifying your page branding is a breeze. Implement your edits in…" at bounding box center [760, 260] width 244 height 75
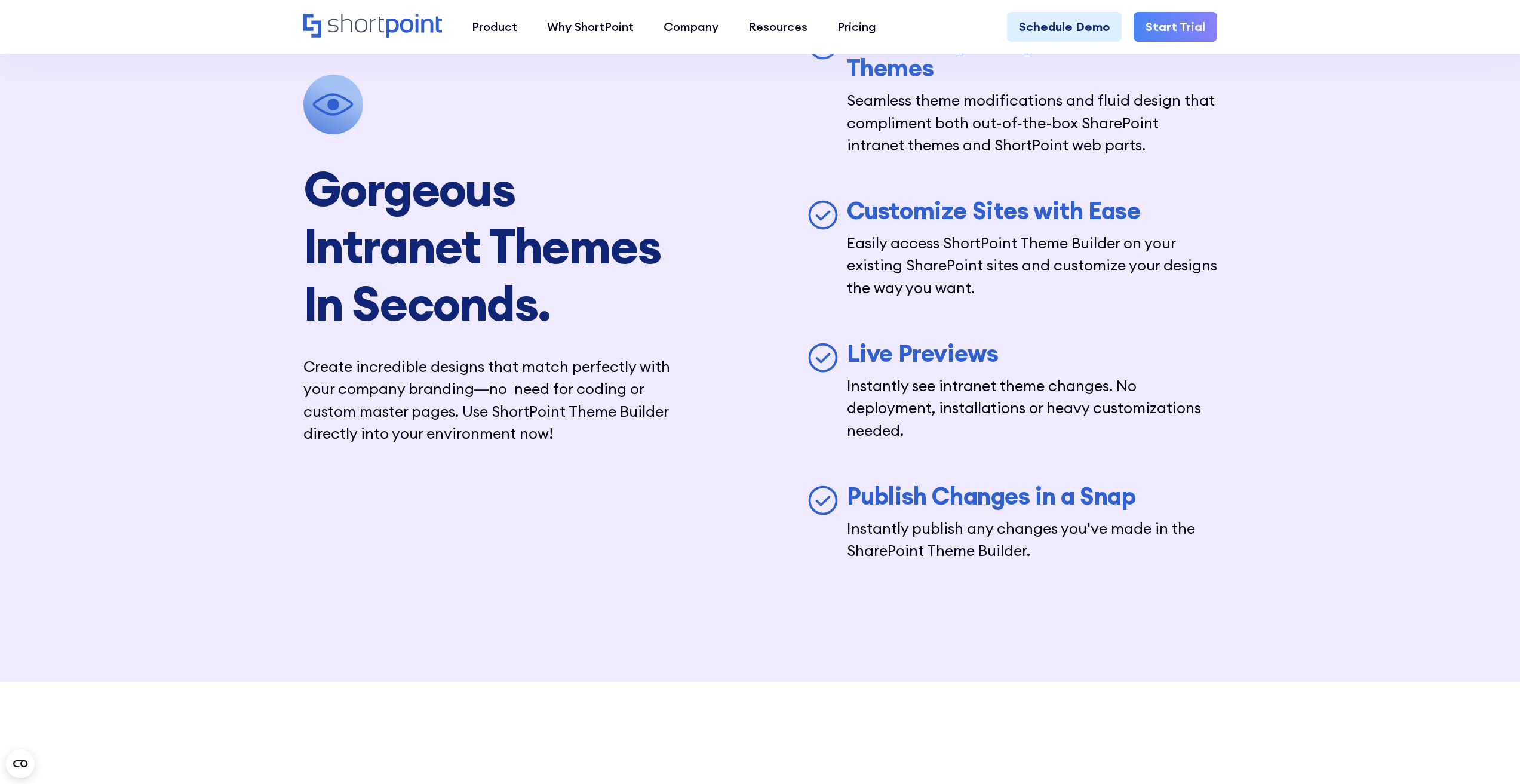
scroll to position [4477, 0]
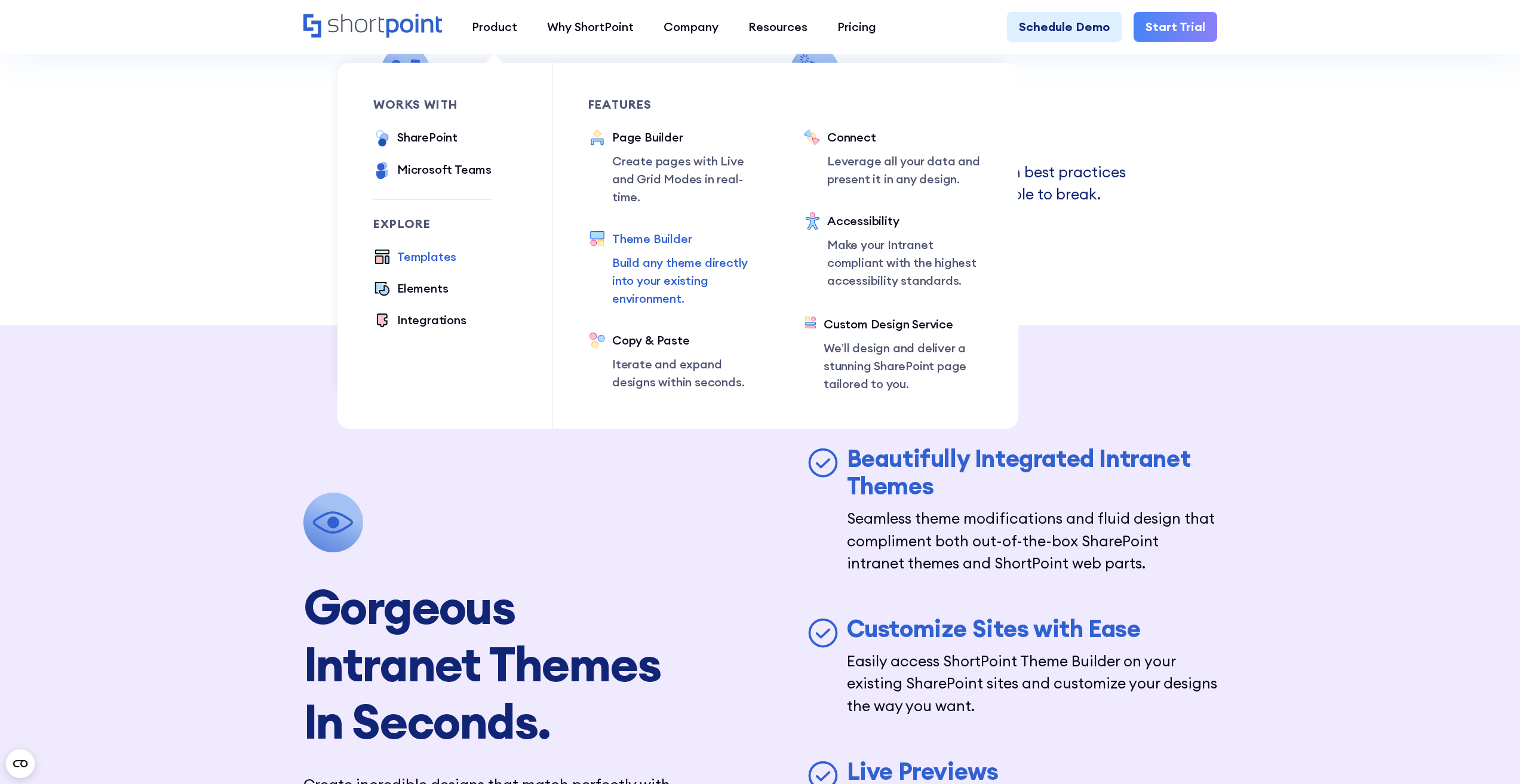
click at [429, 254] on div "Templates" at bounding box center [427, 257] width 59 height 18
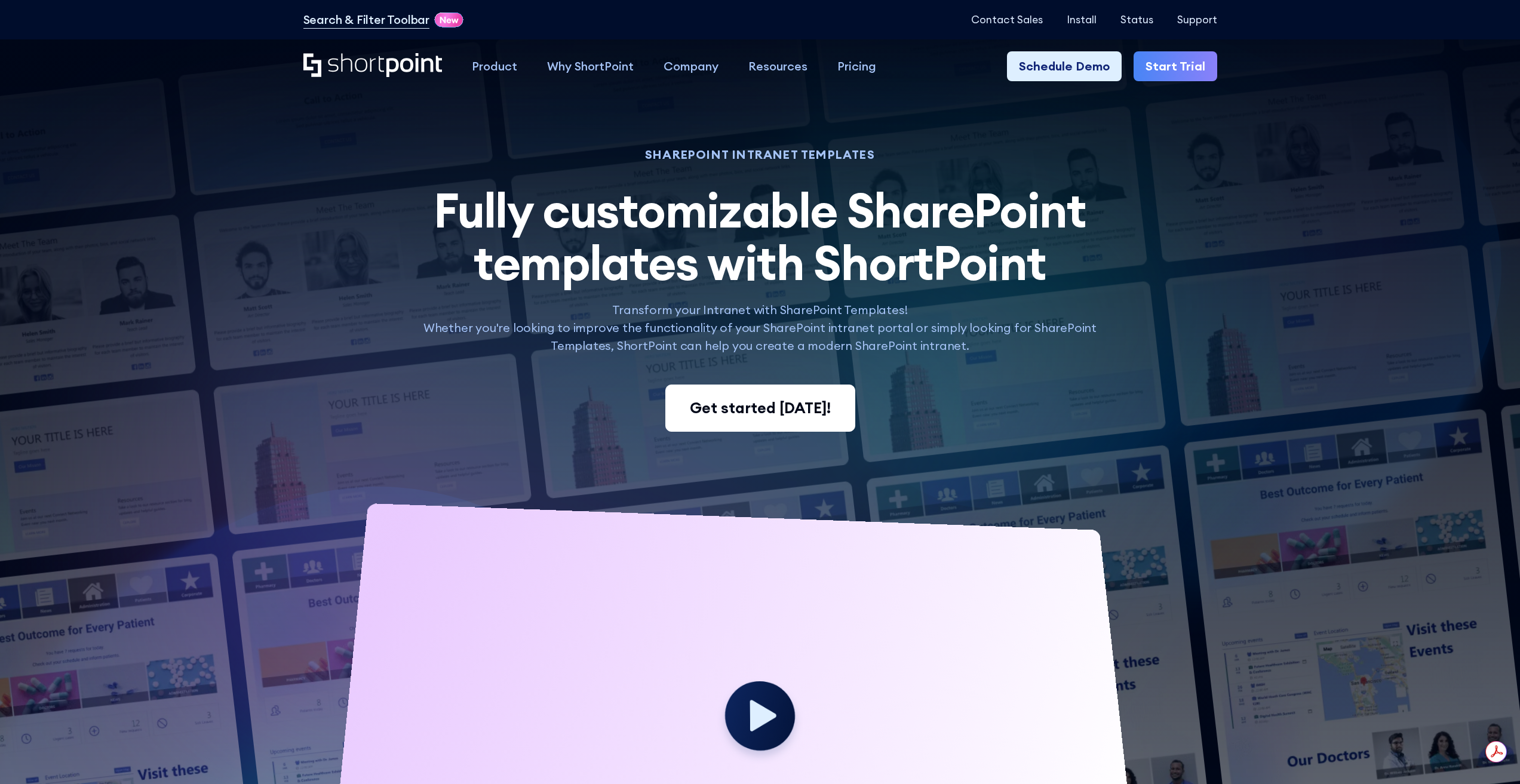
click at [763, 413] on div "Get started today!" at bounding box center [760, 408] width 141 height 22
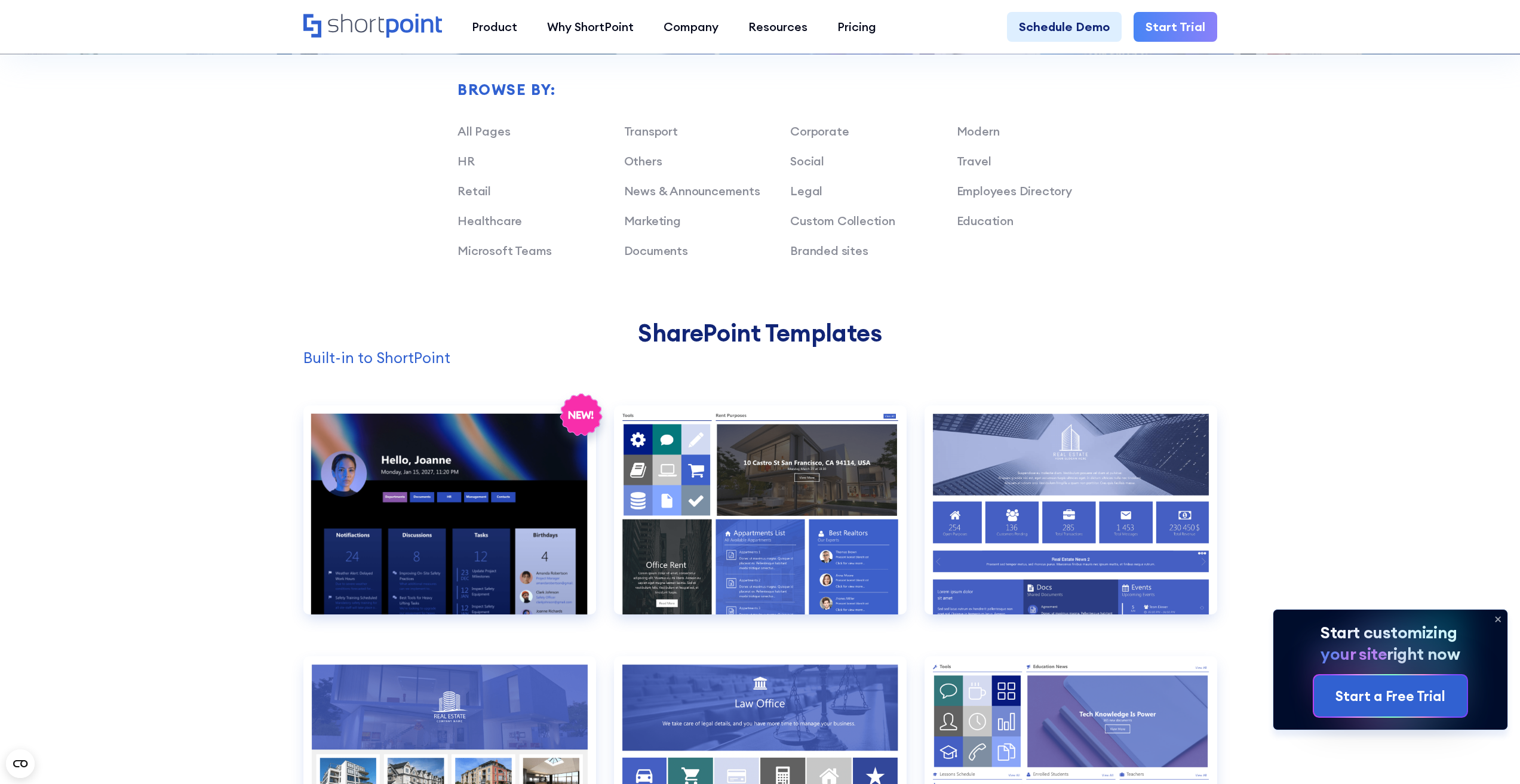
scroll to position [298, 0]
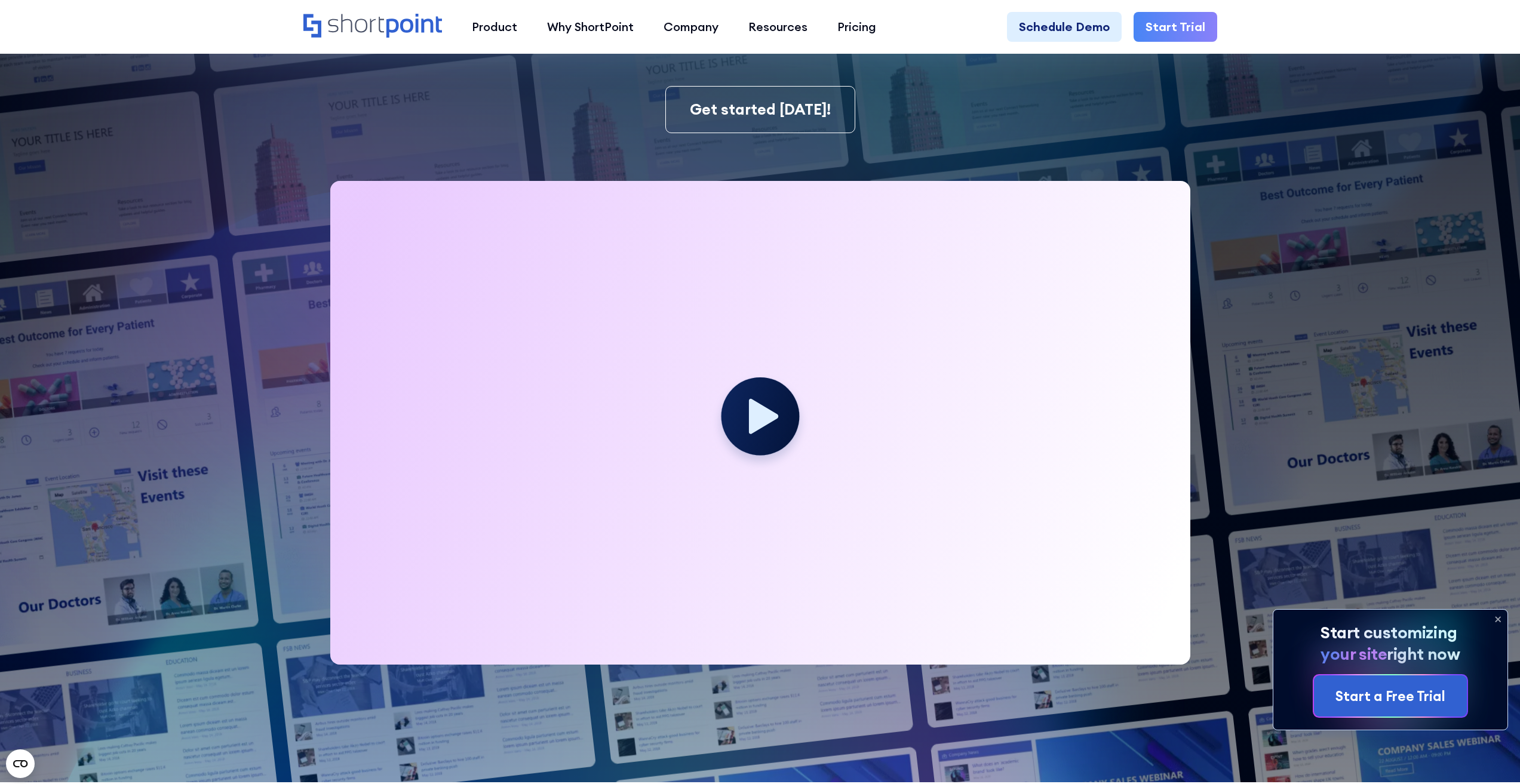
click at [236, 440] on img at bounding box center [722, 202] width 1596 height 1000
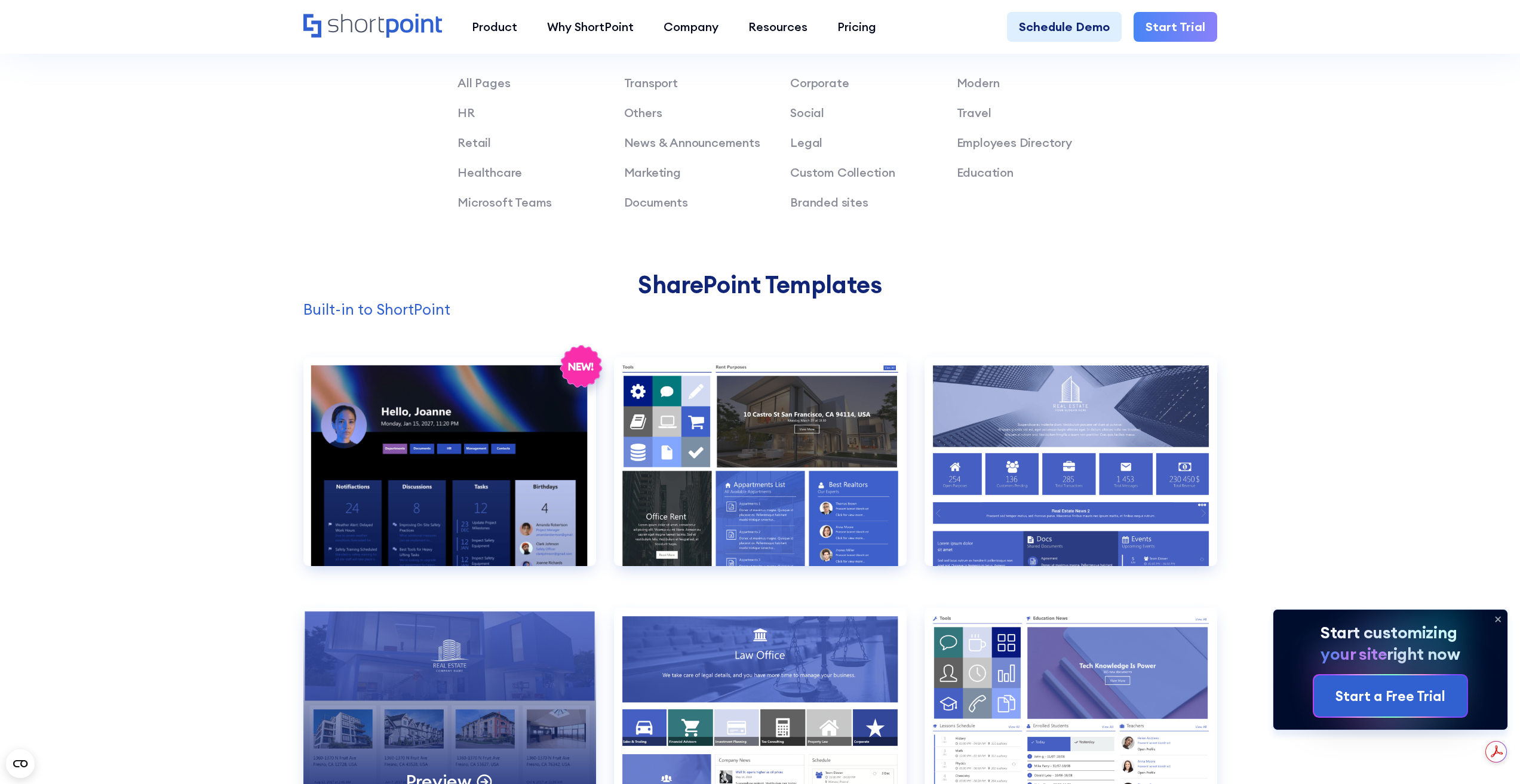
scroll to position [0, 0]
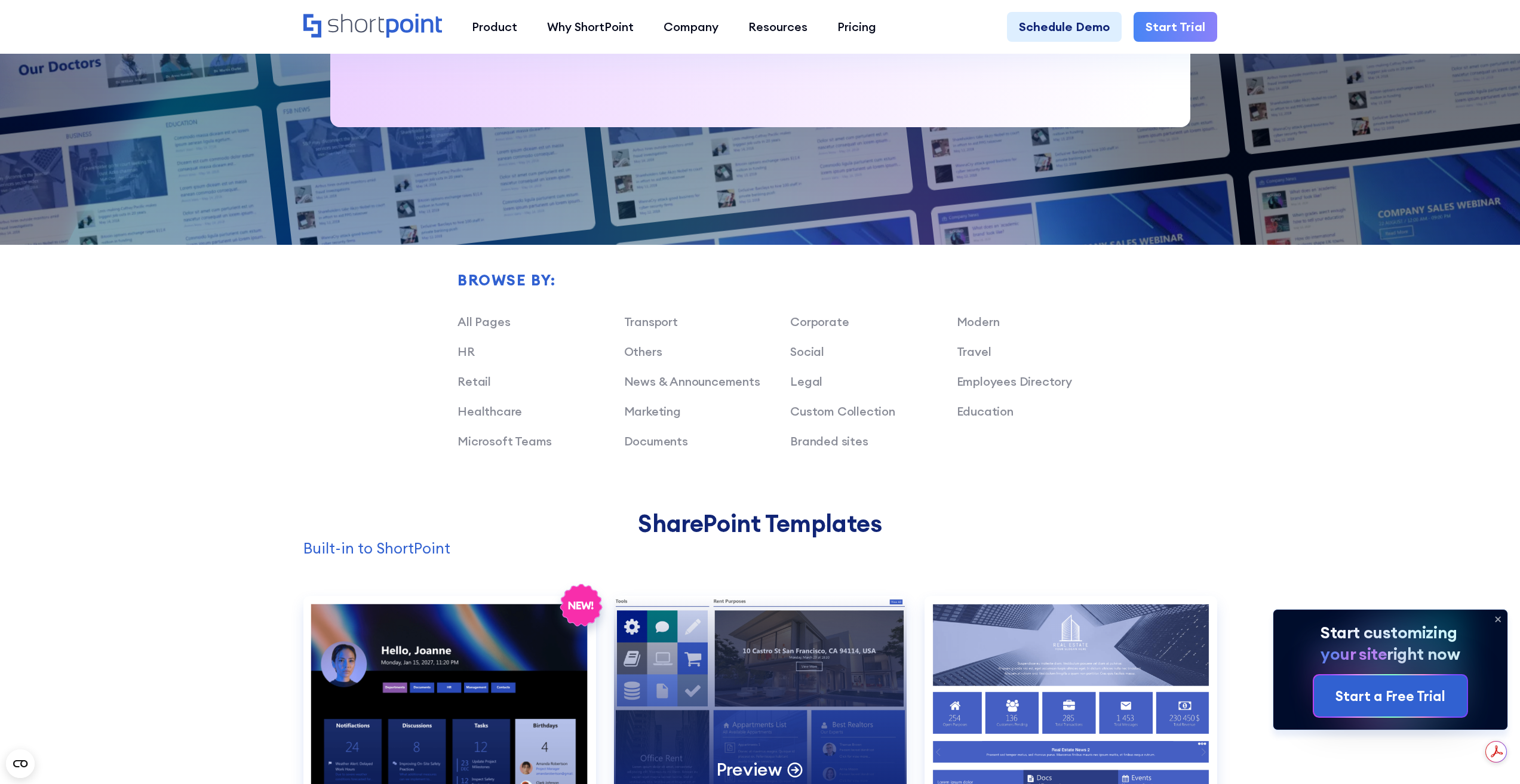
click at [761, 638] on div "Preview" at bounding box center [760, 700] width 293 height 209
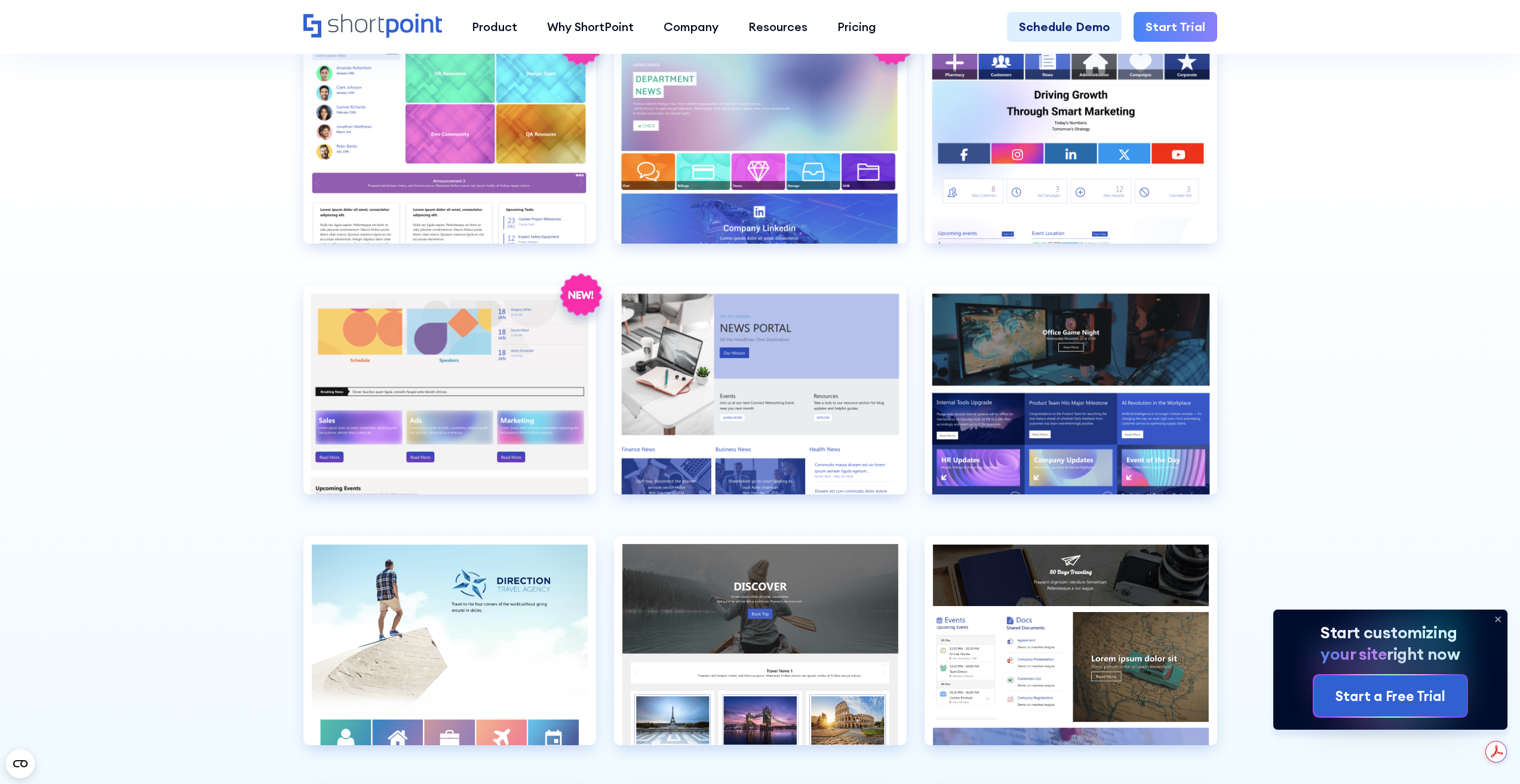
scroll to position [3582, 0]
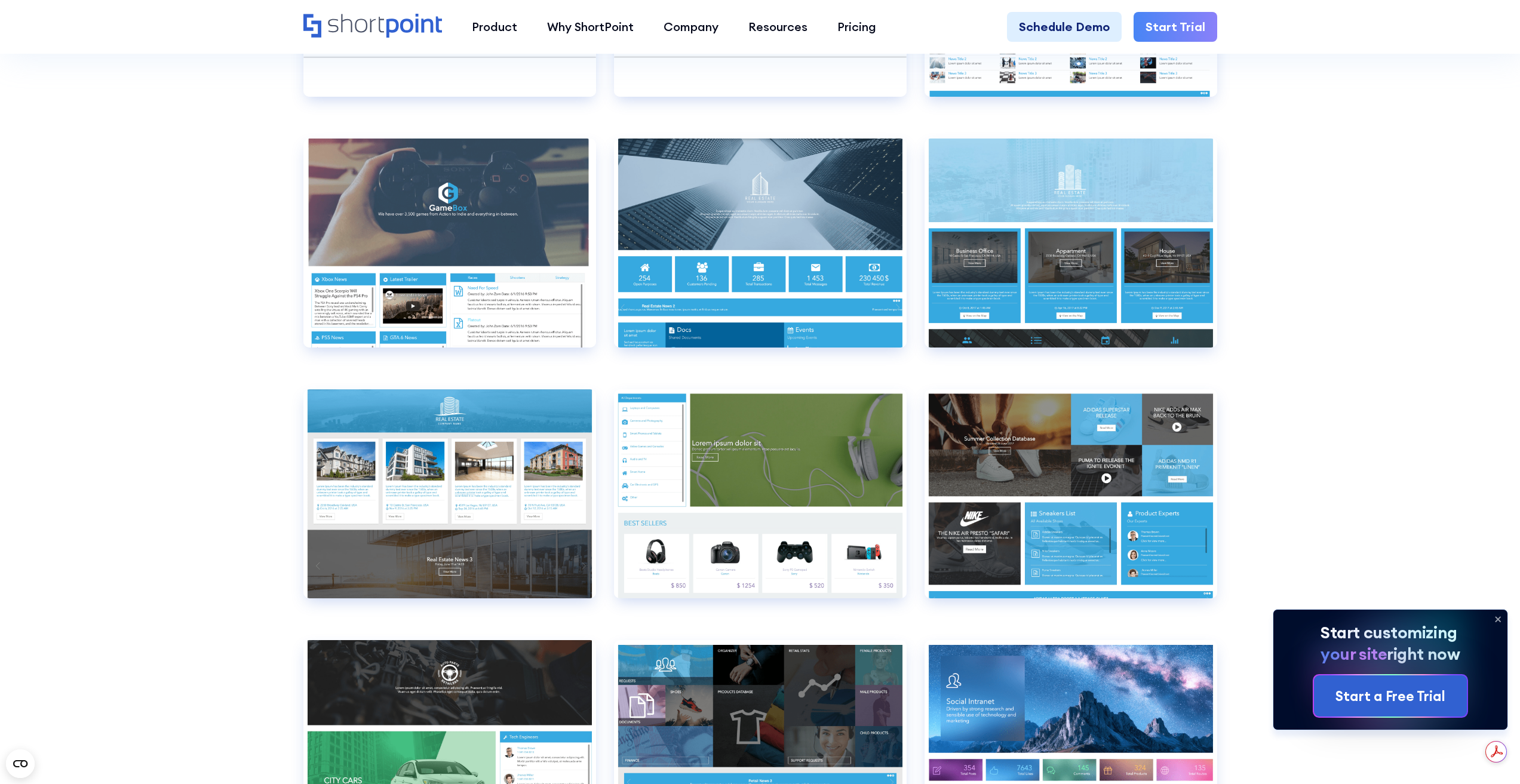
scroll to position [8657, 0]
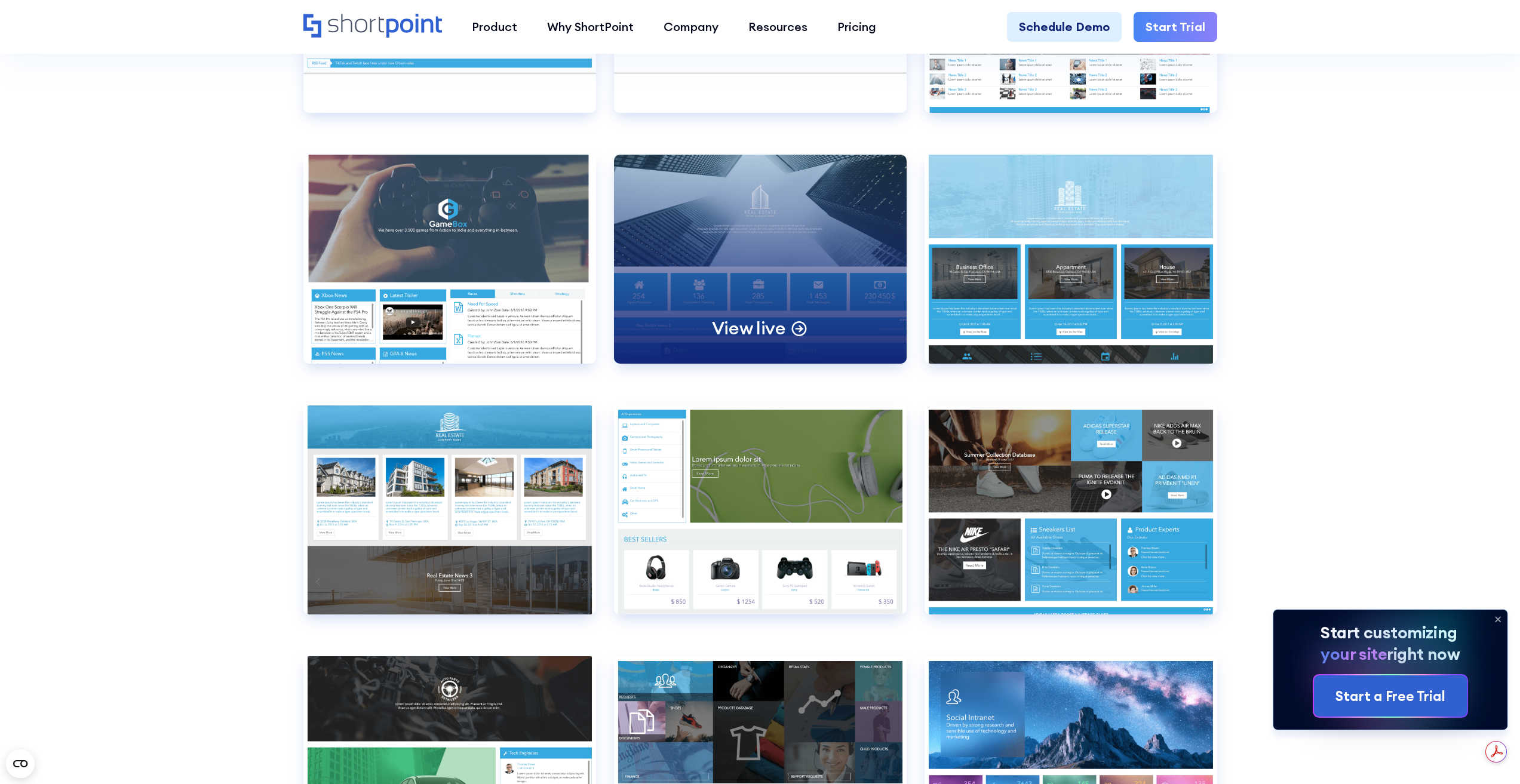
click at [731, 233] on div "View live" at bounding box center [760, 258] width 293 height 209
